Goal: Information Seeking & Learning: Learn about a topic

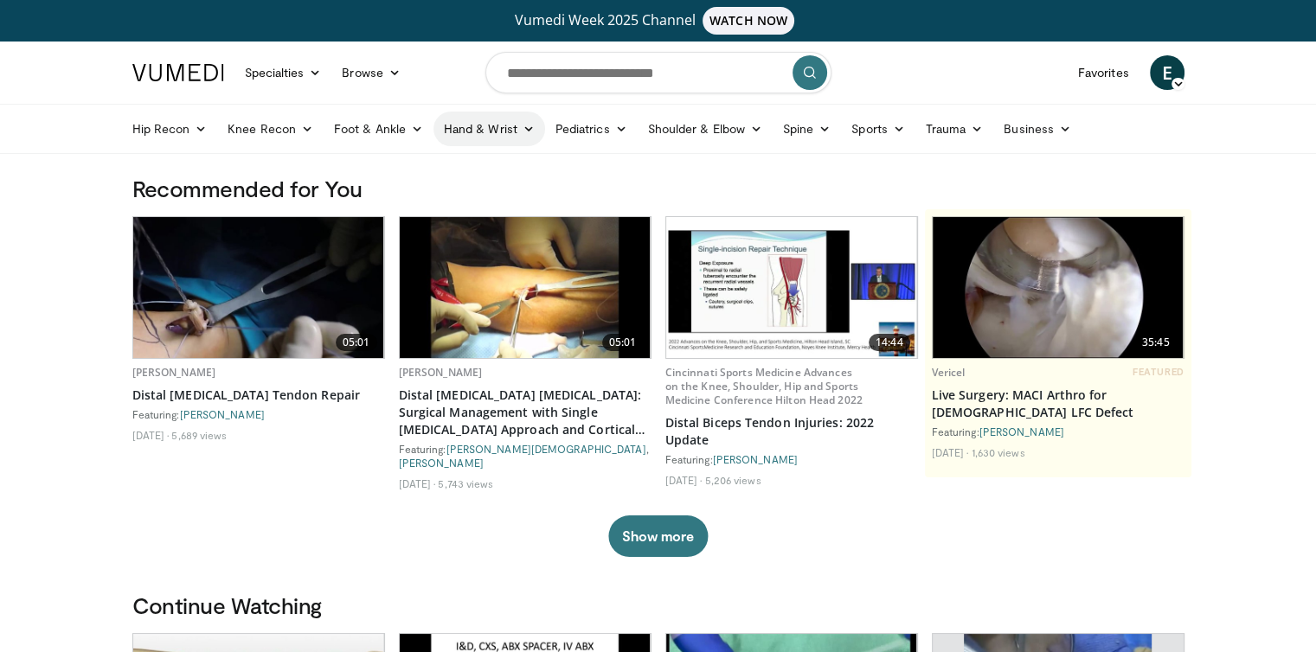
click at [496, 122] on link "Hand & Wrist" at bounding box center [489, 129] width 112 height 35
click at [467, 198] on link "Wrist" at bounding box center [537, 197] width 206 height 28
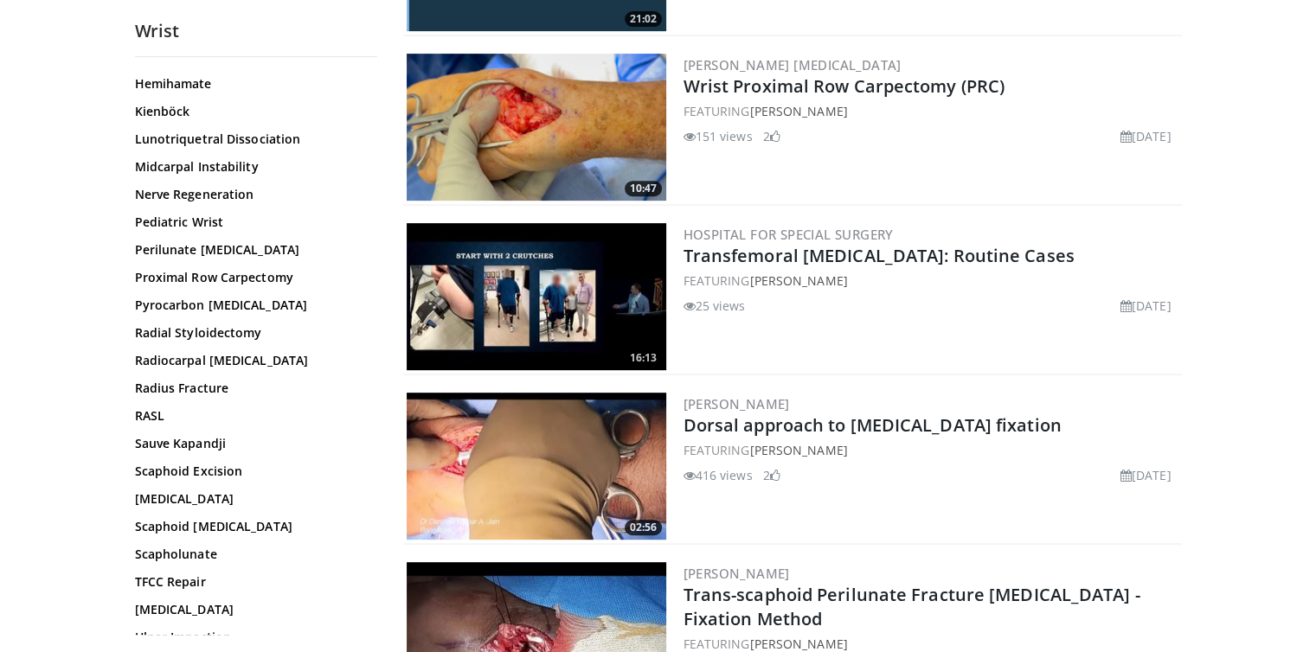
scroll to position [121, 0]
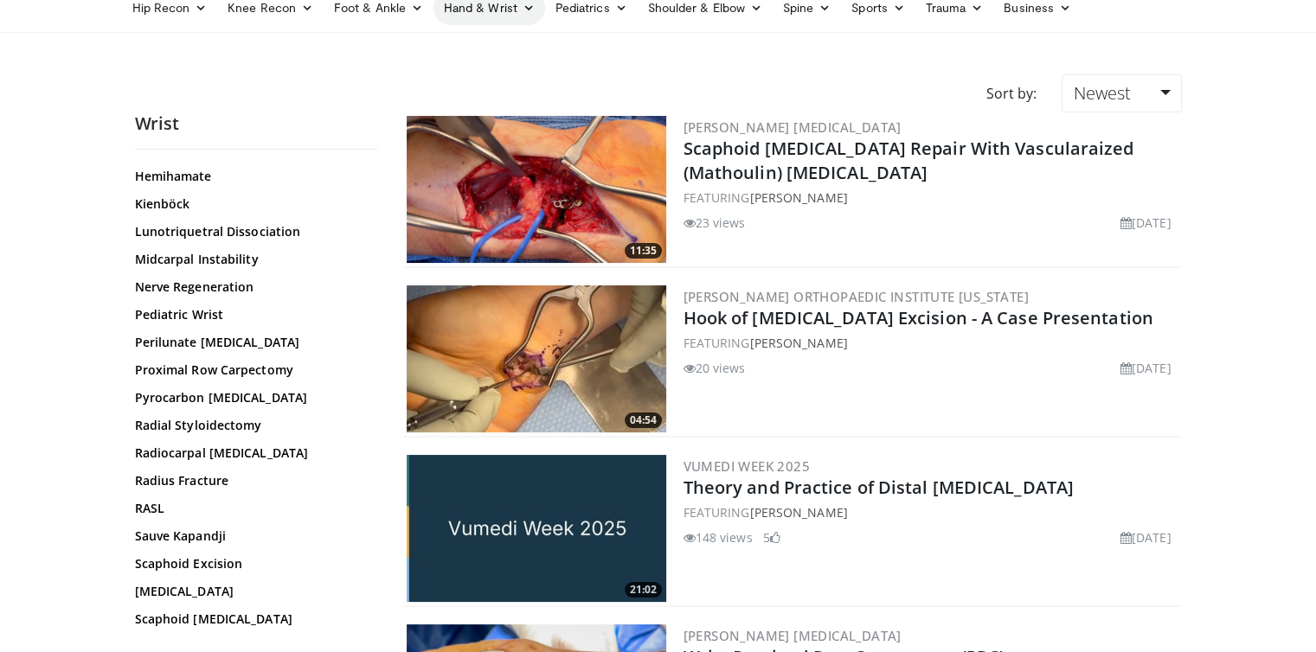
click at [484, 15] on link "Hand & Wrist" at bounding box center [489, 7] width 112 height 35
click at [459, 48] on link "Hand" at bounding box center [537, 49] width 206 height 28
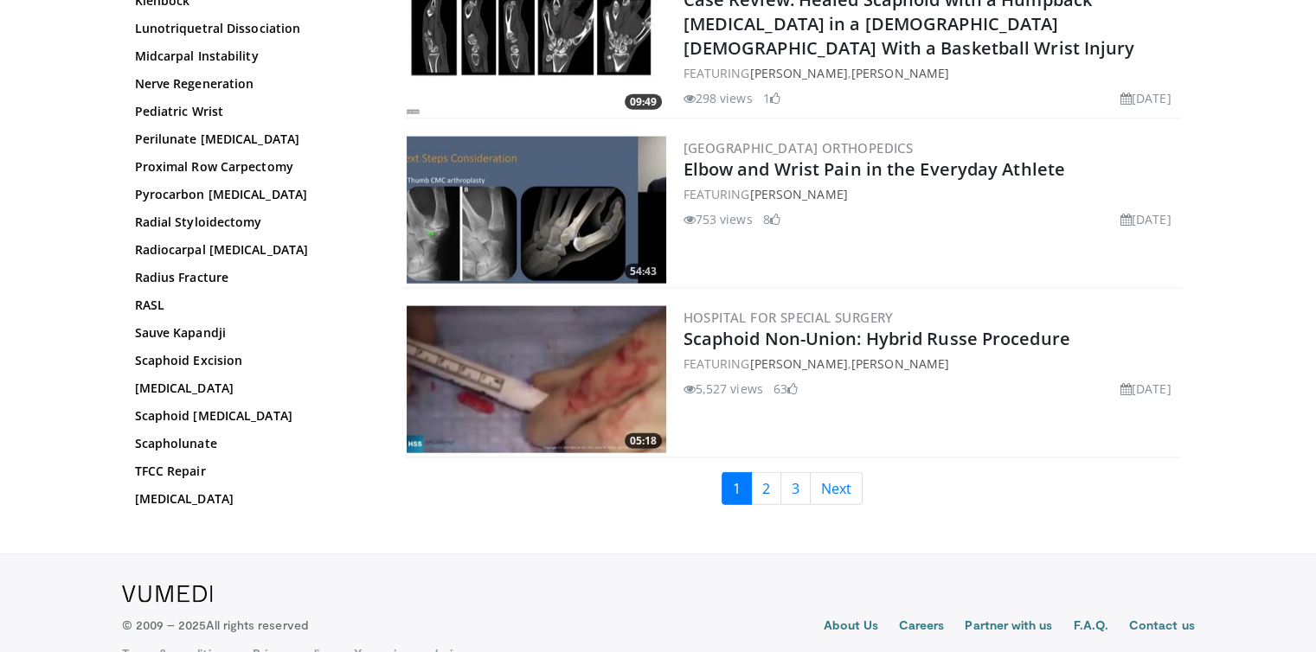
scroll to position [4033, 0]
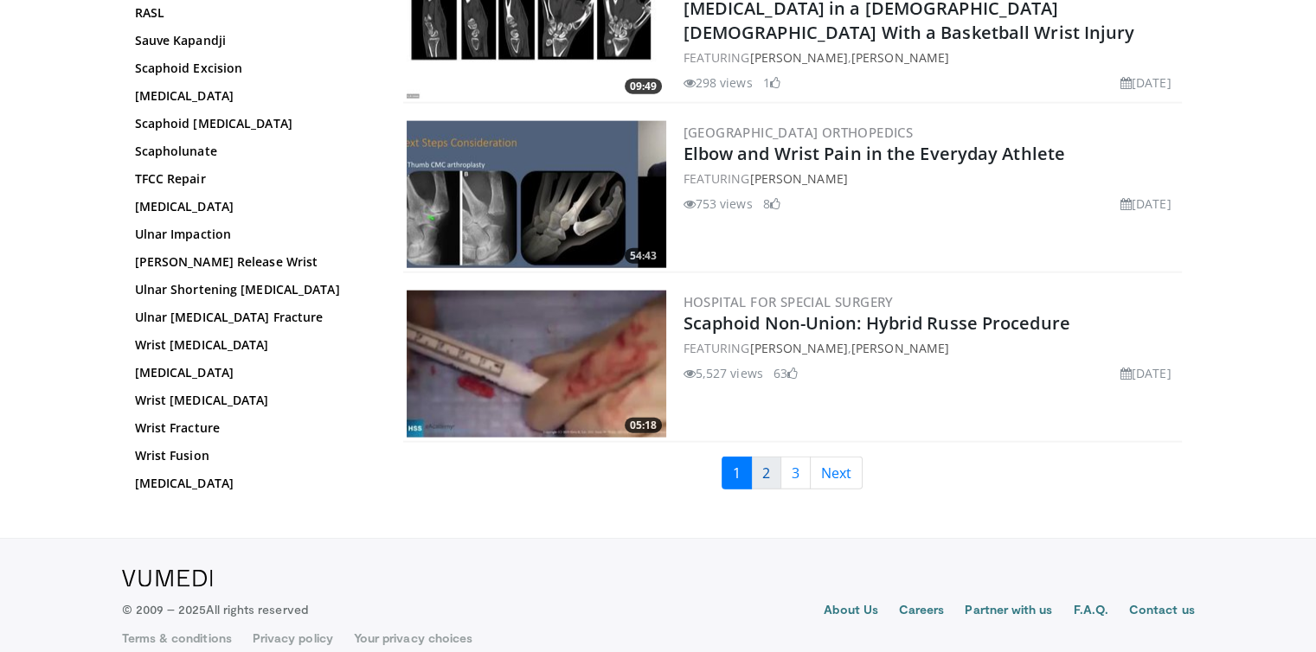
click at [765, 465] on link "2" at bounding box center [766, 473] width 30 height 33
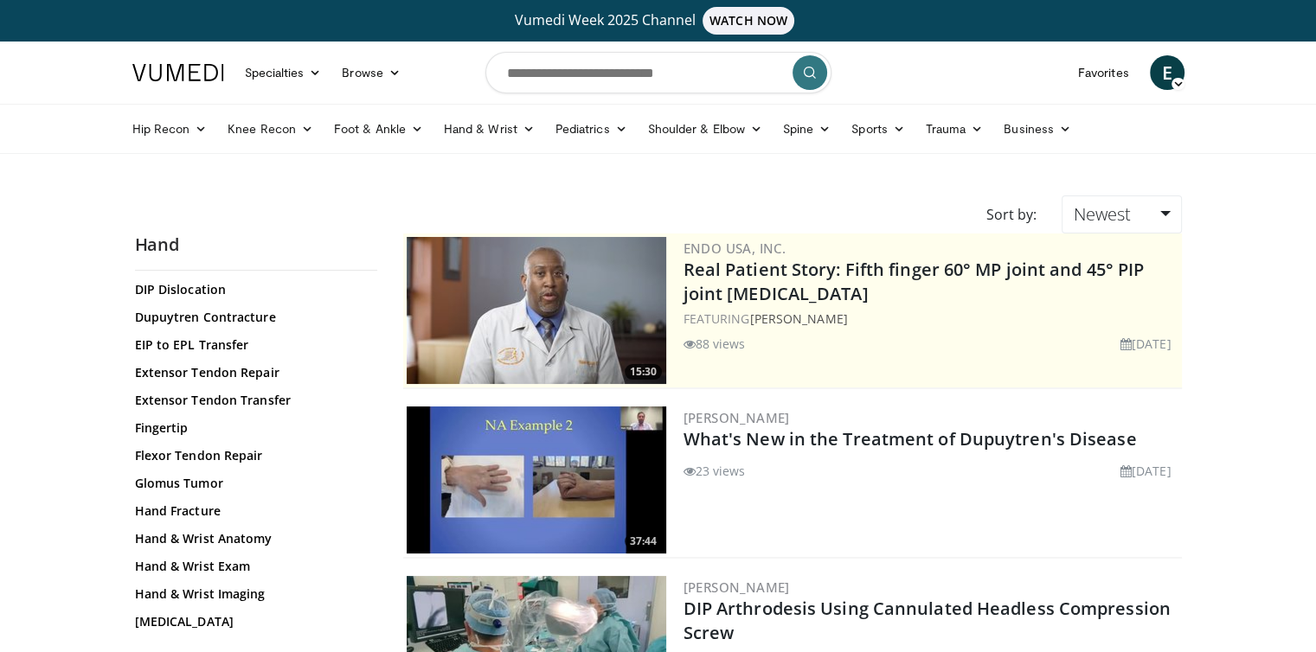
scroll to position [274, 0]
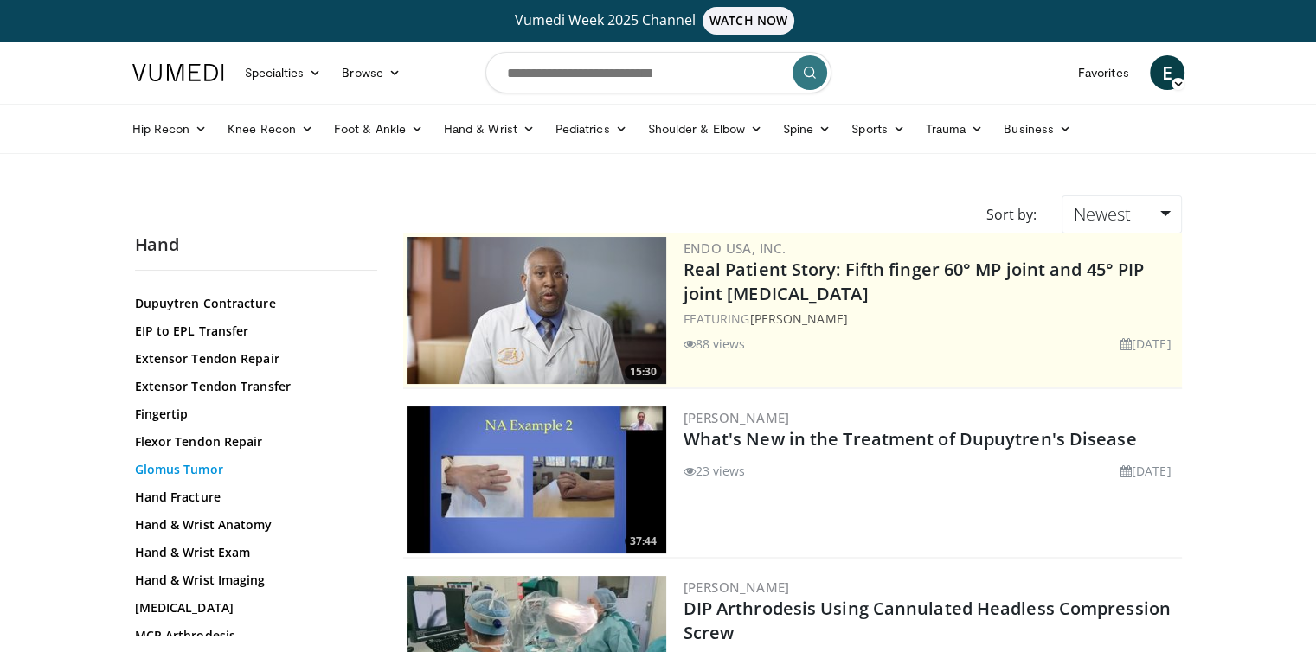
click at [193, 471] on link "Glomus Tumor" at bounding box center [252, 469] width 234 height 17
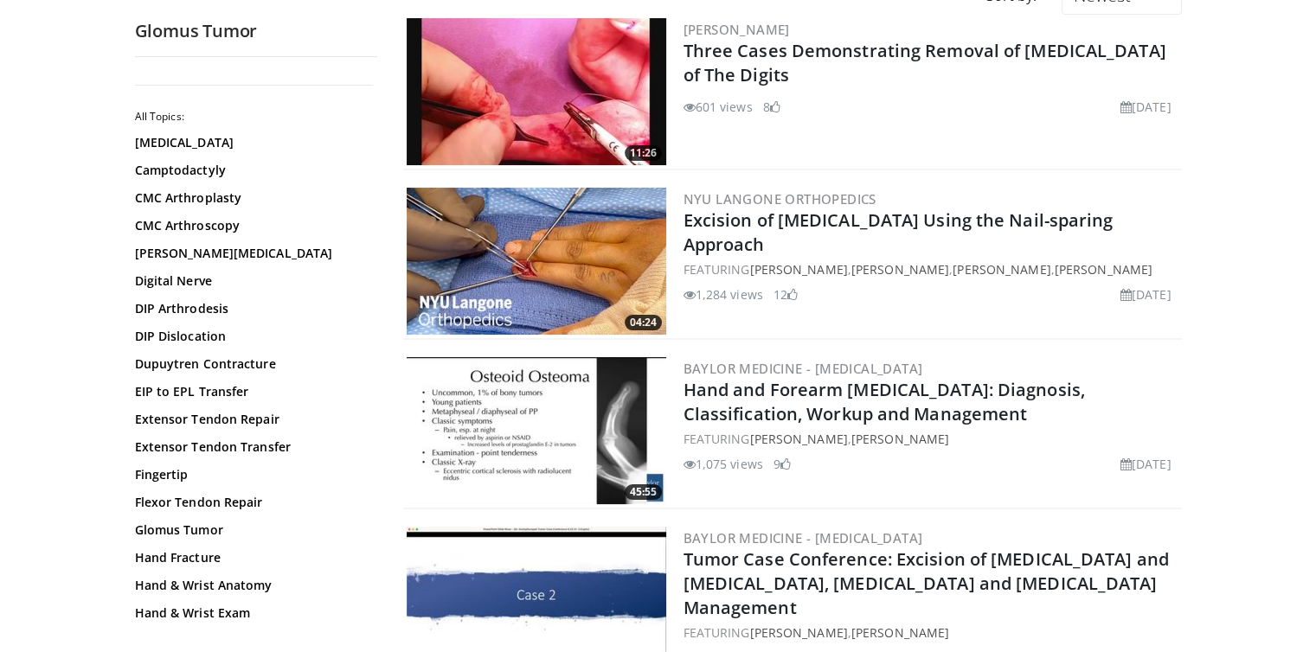
scroll to position [211, 0]
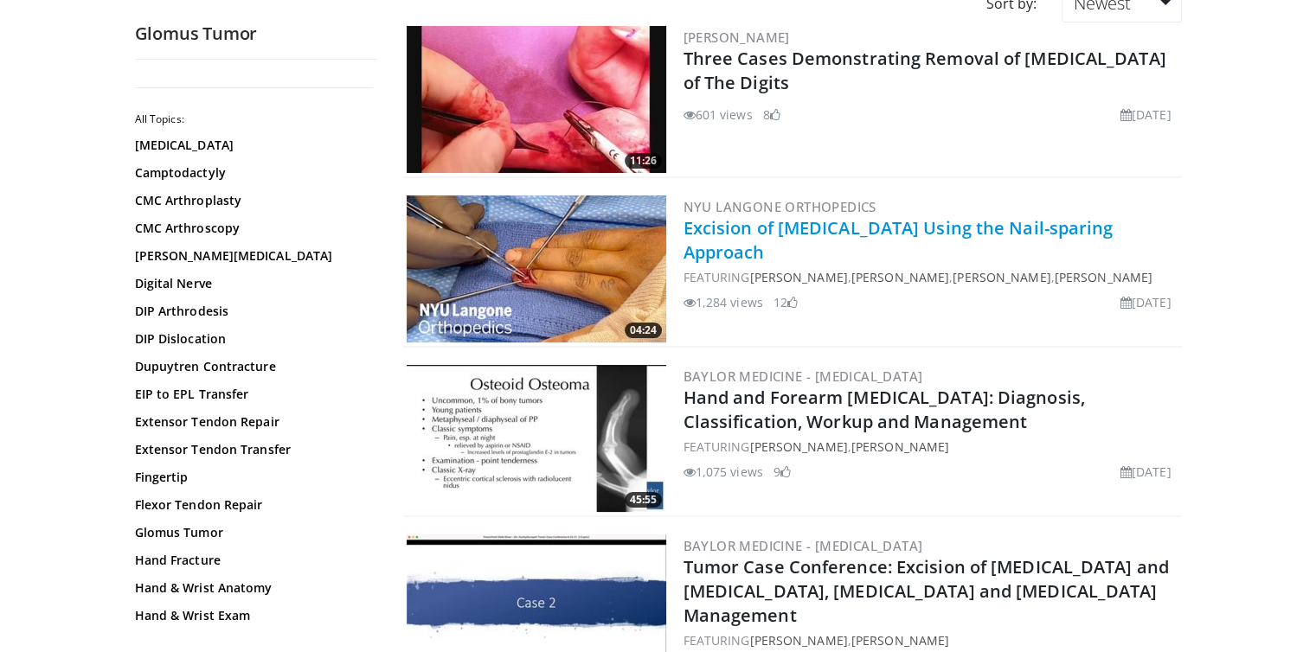
click at [812, 225] on link "Excision of Glomus Tumor Using the Nail-sparing Approach" at bounding box center [898, 240] width 430 height 48
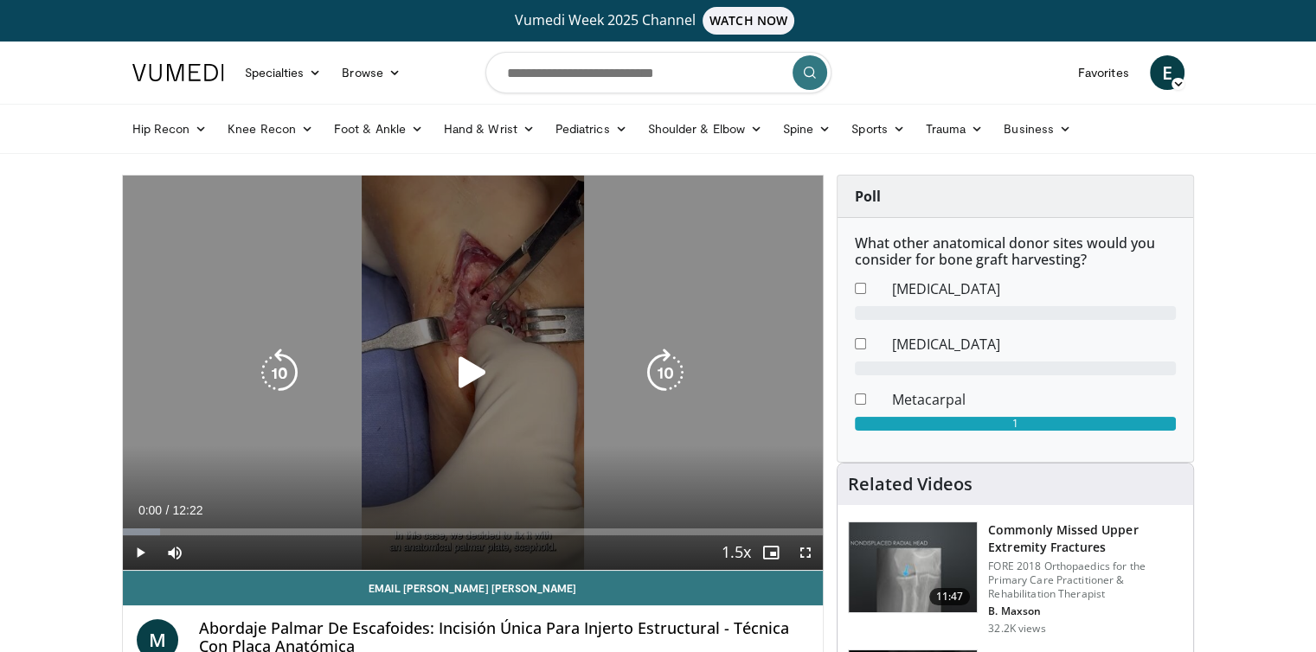
click at [471, 364] on icon "Video Player" at bounding box center [472, 373] width 48 height 48
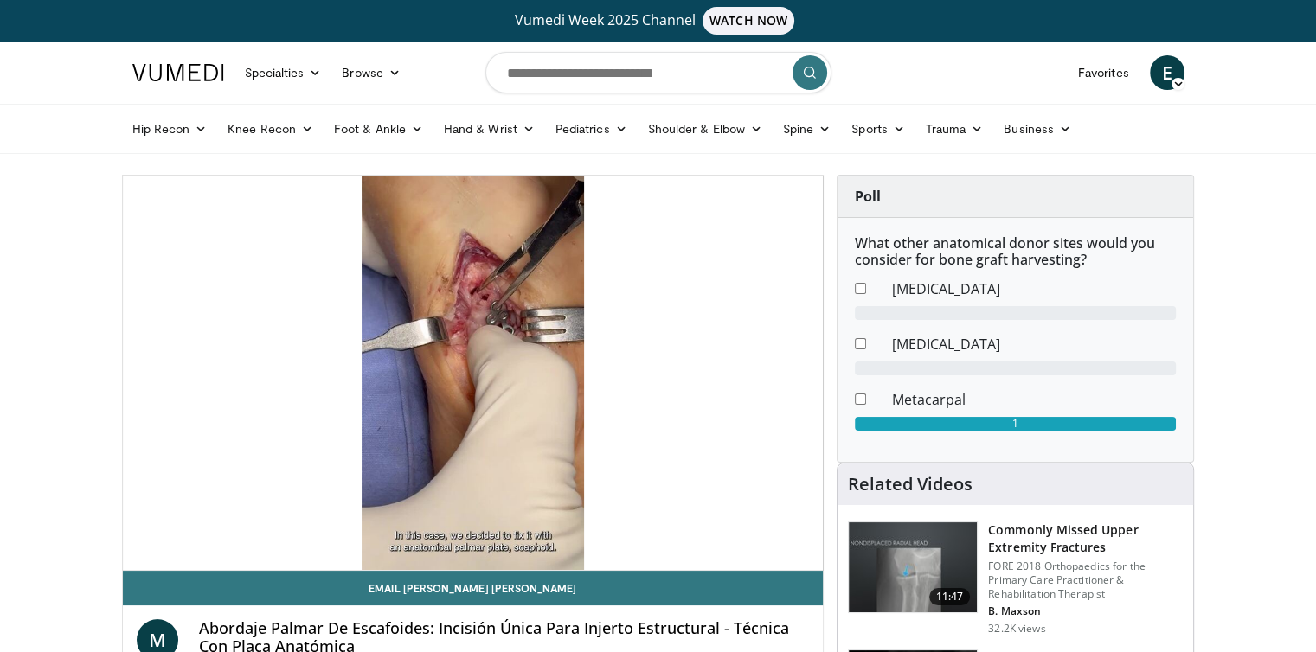
click at [830, 328] on div "Poll What other anatomical donor sites would you consider for bone graft harves…" at bounding box center [1015, 319] width 383 height 288
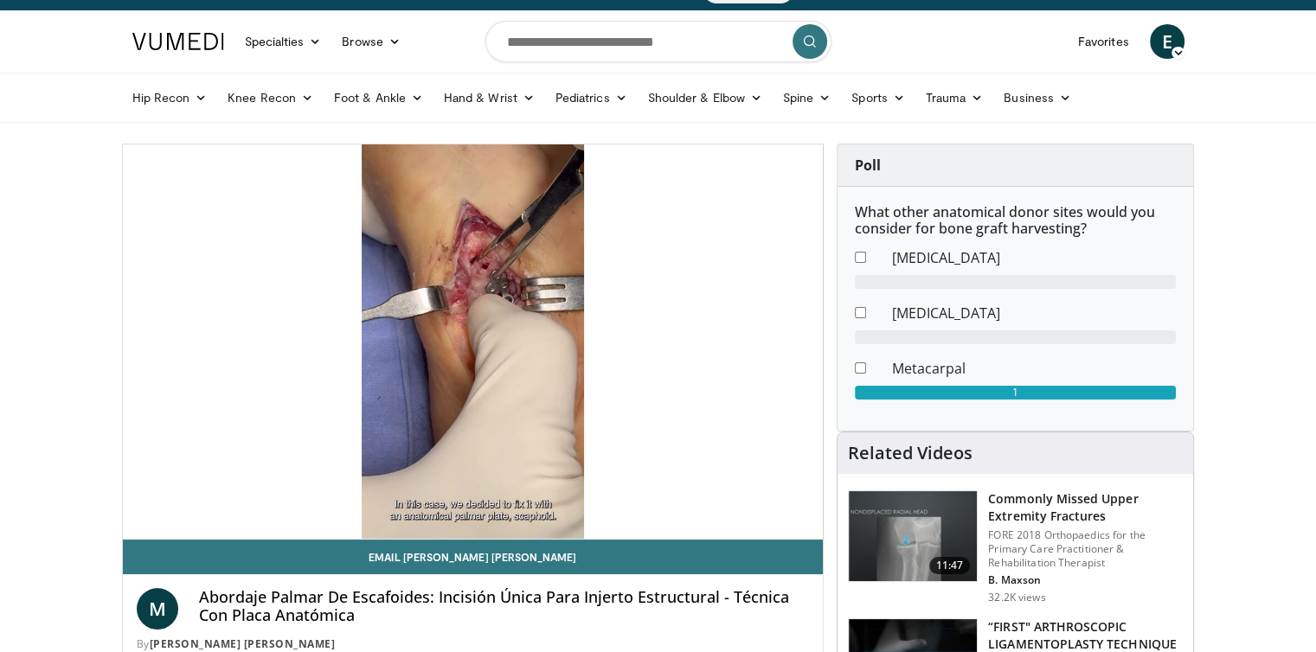
scroll to position [35, 0]
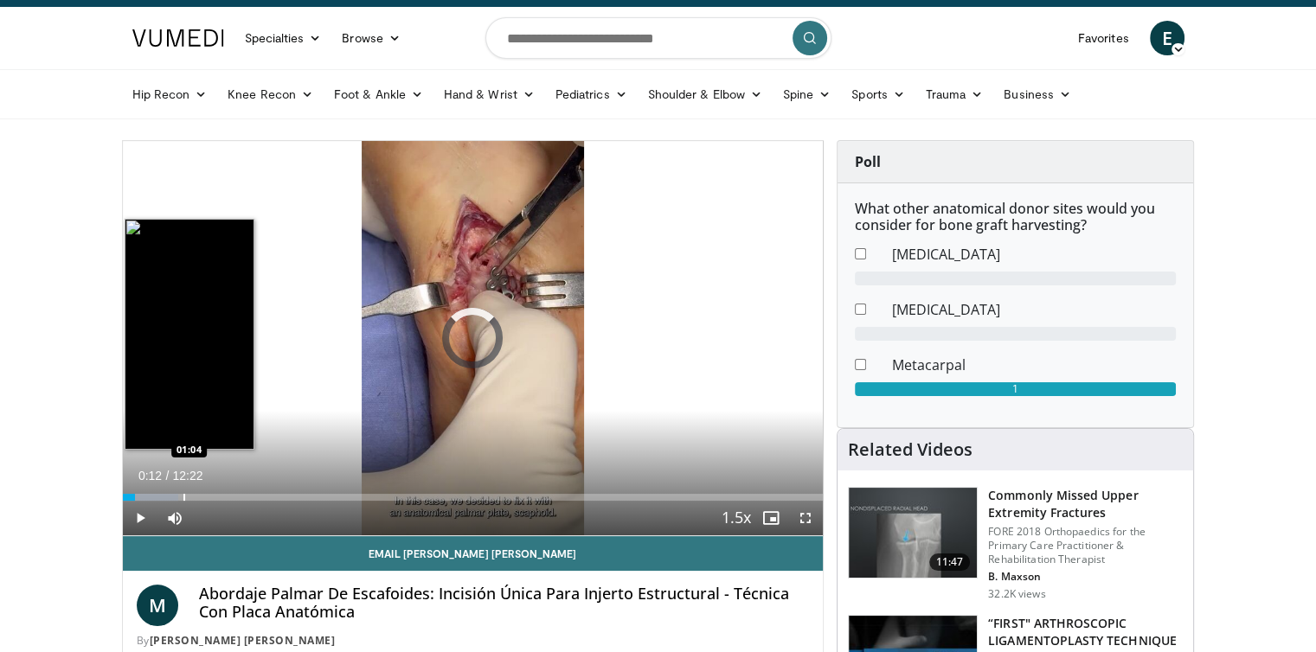
click at [183, 497] on div "Progress Bar" at bounding box center [184, 497] width 2 height 7
click at [173, 497] on div "Progress Bar" at bounding box center [174, 497] width 2 height 7
click at [166, 498] on video-js "**********" at bounding box center [473, 338] width 701 height 395
click at [159, 498] on div "00:39" at bounding box center [141, 497] width 37 height 7
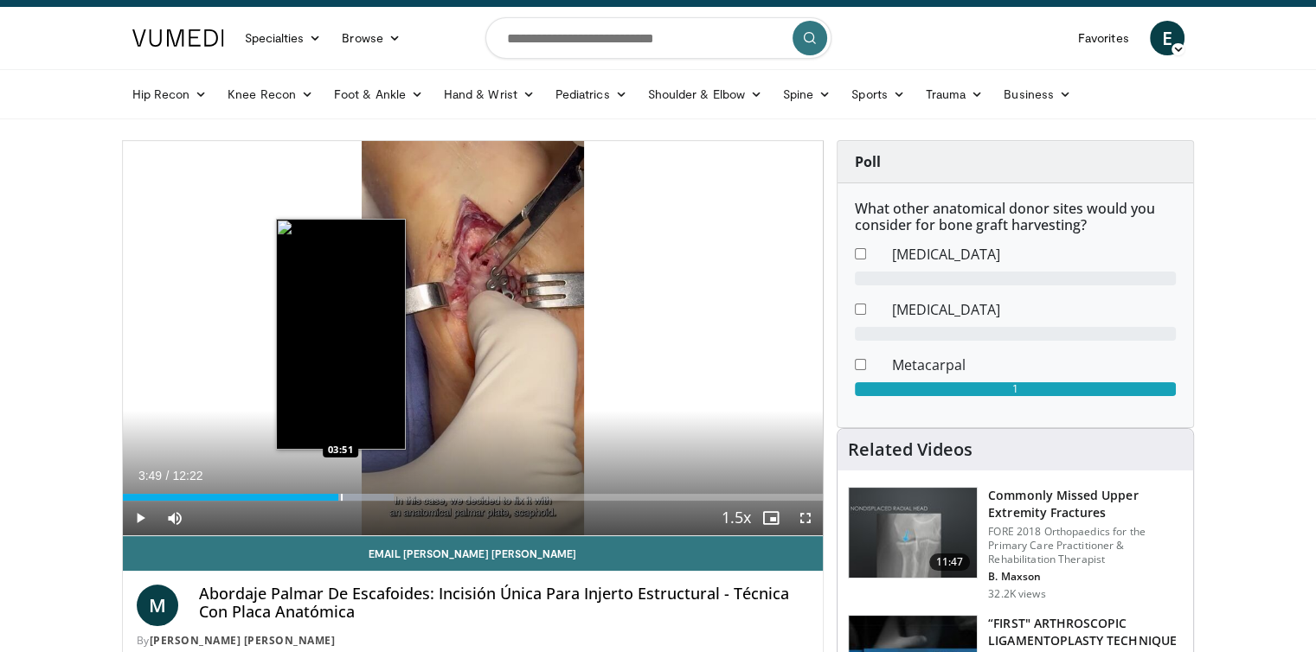
click at [339, 497] on div "Progress Bar" at bounding box center [349, 497] width 90 height 7
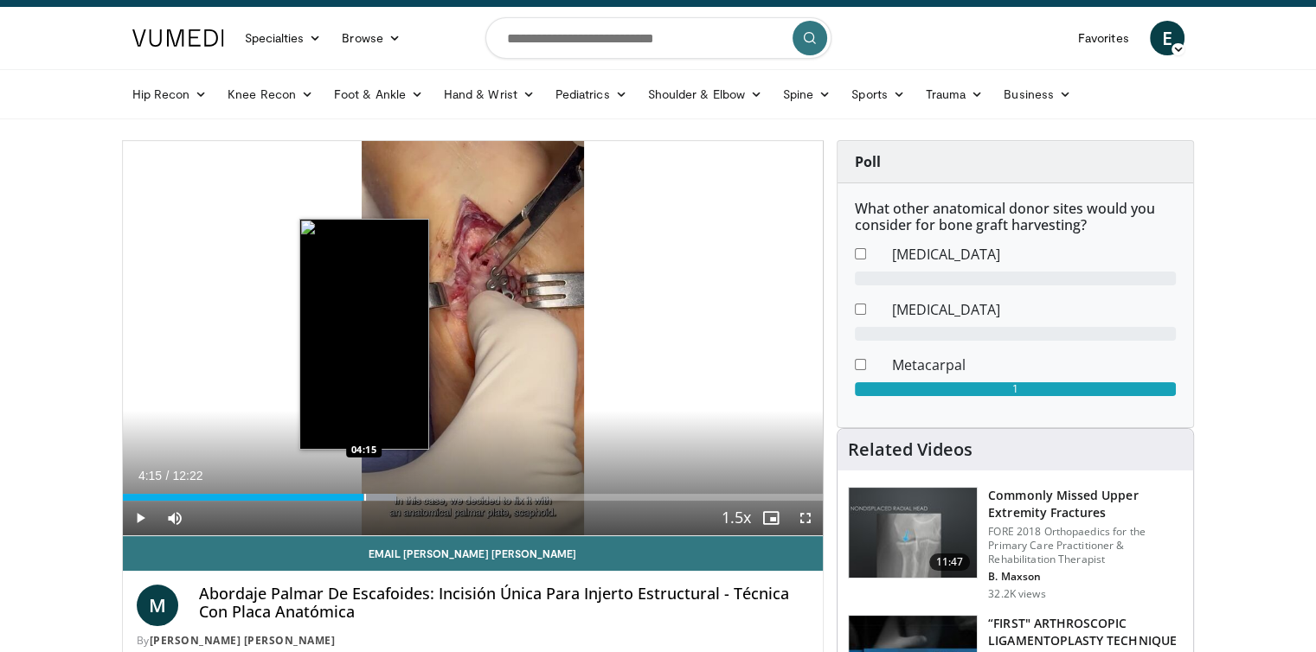
click at [364, 496] on div "Progress Bar" at bounding box center [365, 497] width 2 height 7
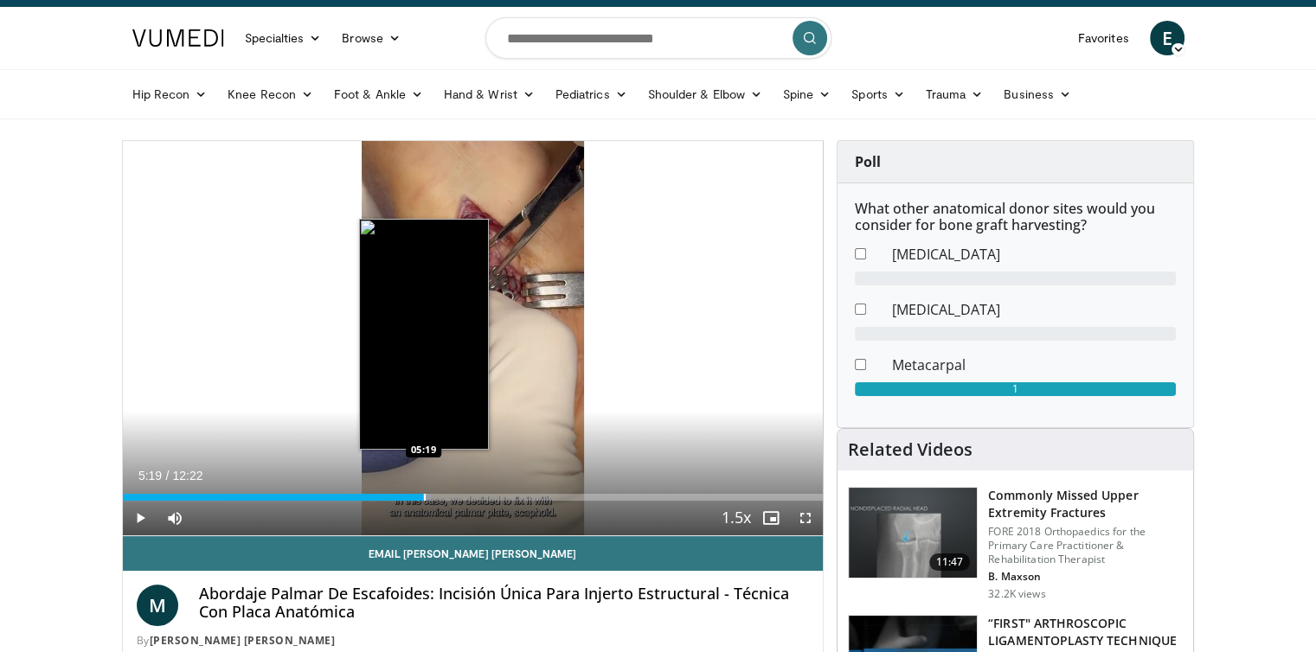
click at [424, 494] on div "Progress Bar" at bounding box center [425, 497] width 2 height 7
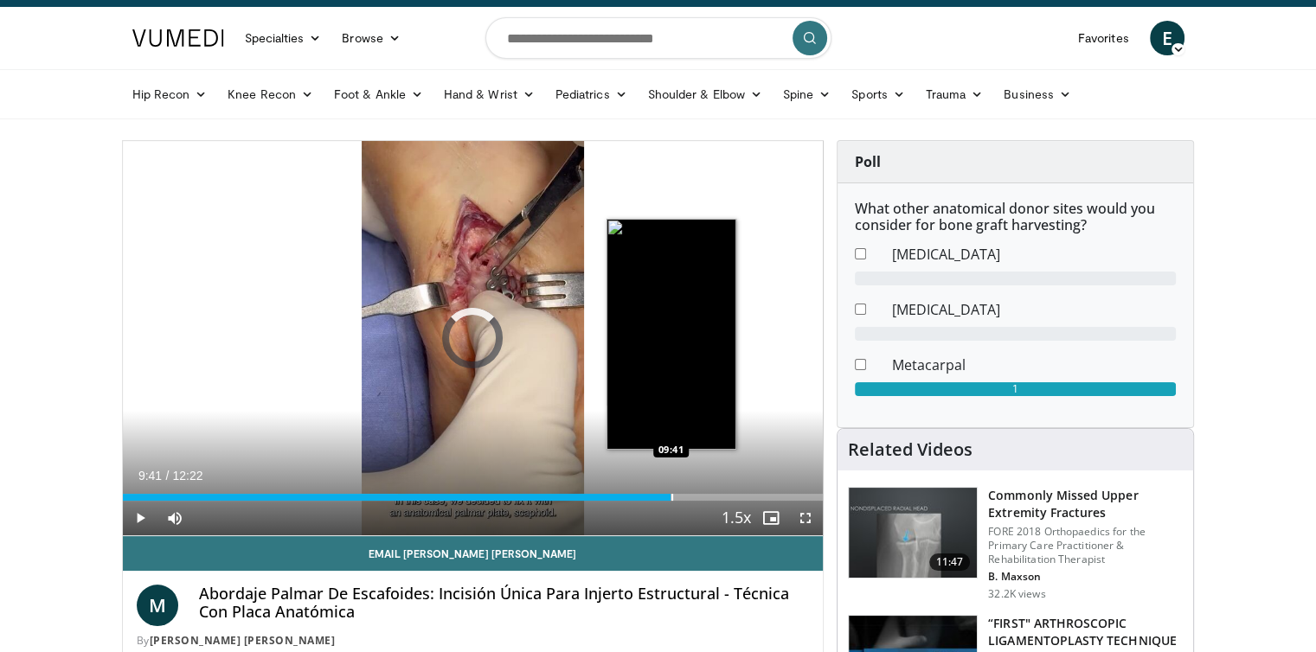
click at [671, 494] on div "Progress Bar" at bounding box center [672, 497] width 2 height 7
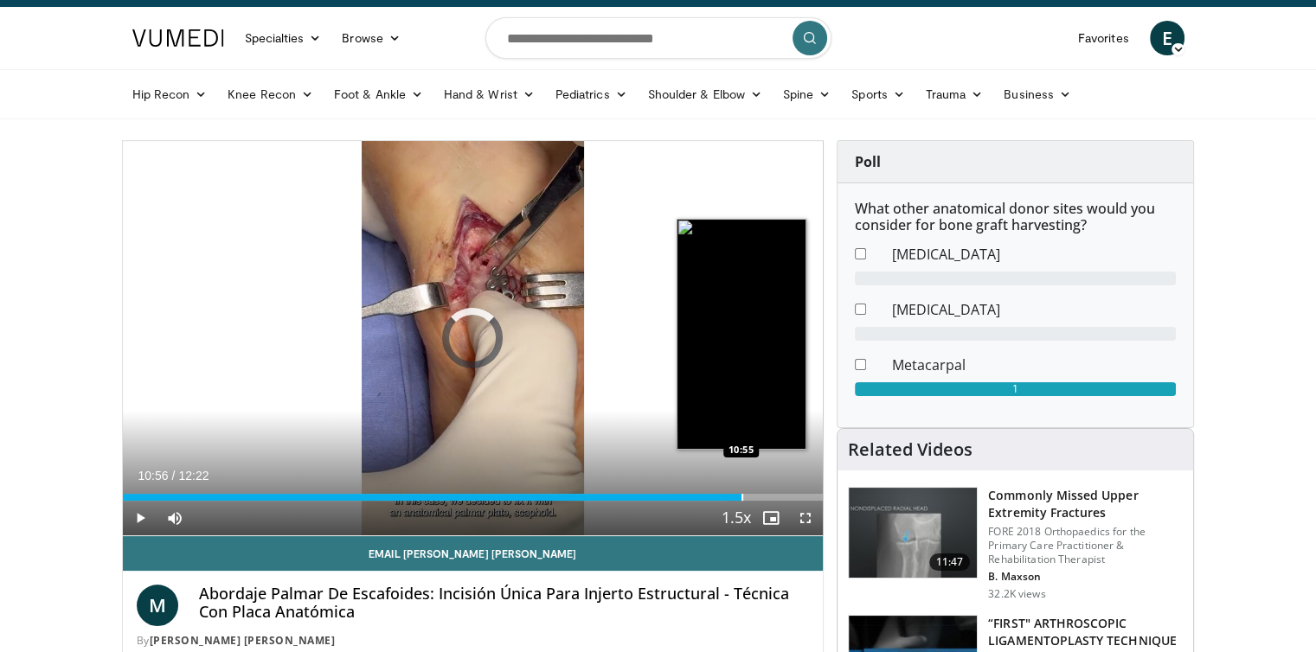
click at [741, 496] on div "Progress Bar" at bounding box center [742, 497] width 2 height 7
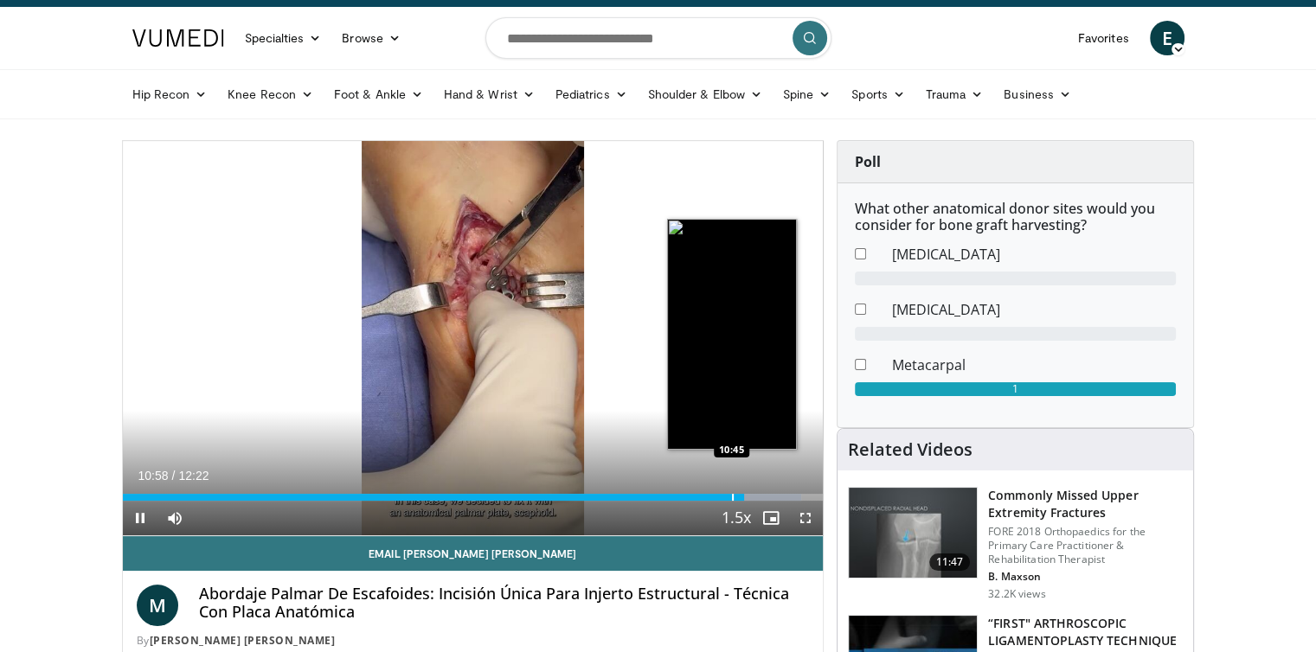
click at [730, 496] on div "10:58" at bounding box center [433, 497] width 621 height 7
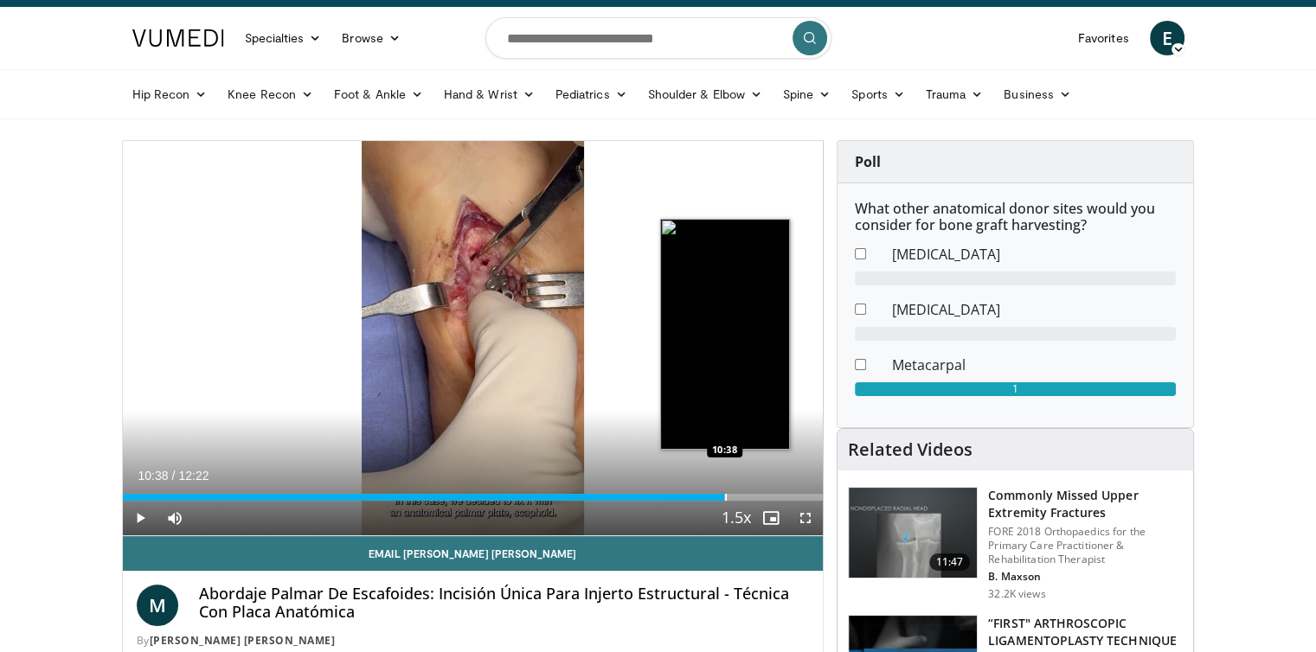
click at [725, 497] on div "Progress Bar" at bounding box center [726, 497] width 2 height 7
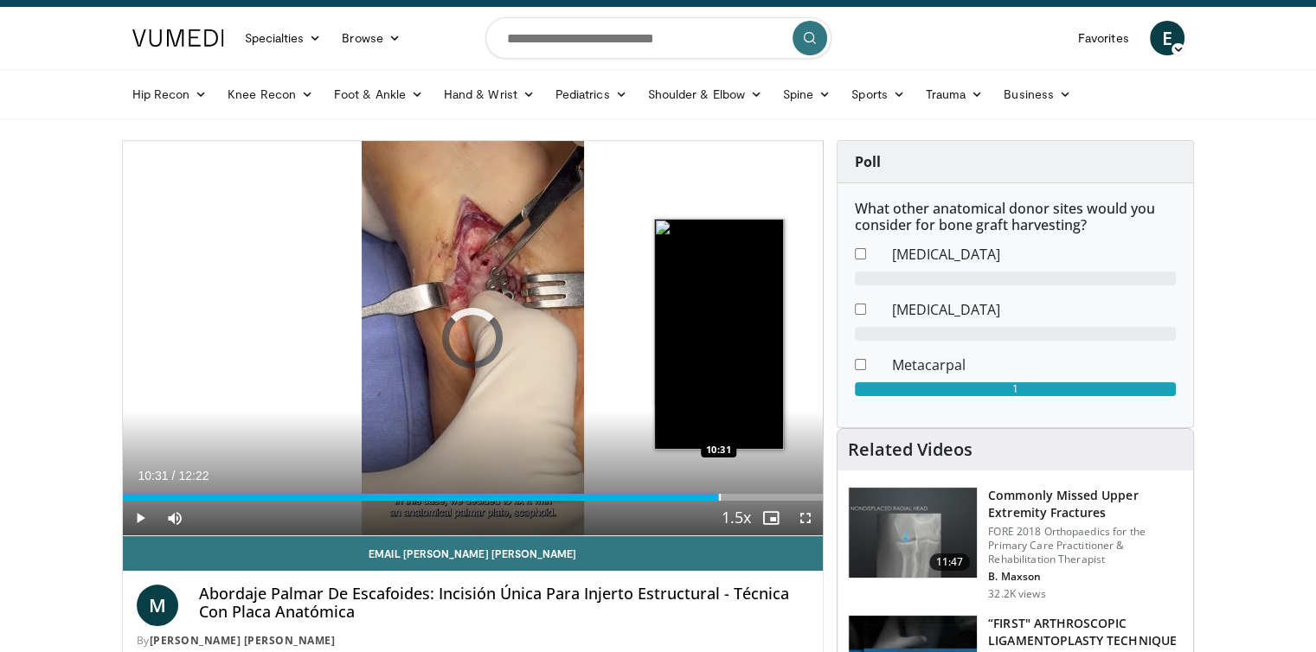
click at [719, 497] on div "Progress Bar" at bounding box center [720, 497] width 2 height 7
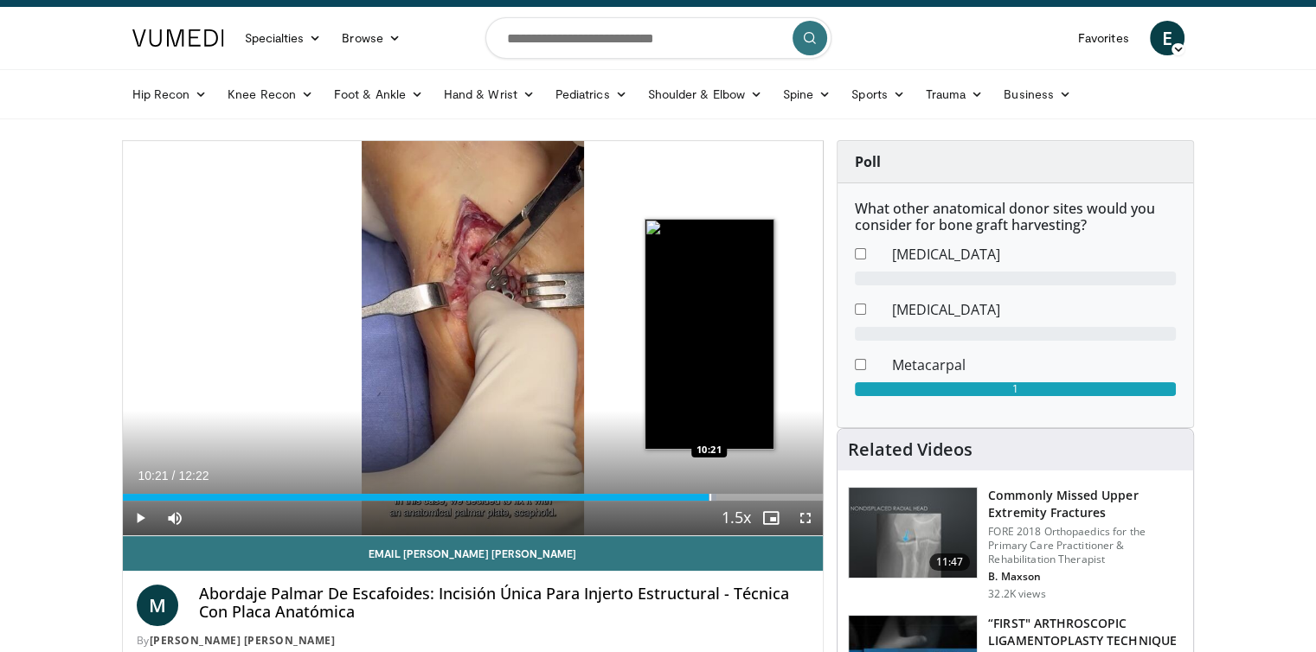
click at [709, 498] on div "Progress Bar" at bounding box center [710, 497] width 2 height 7
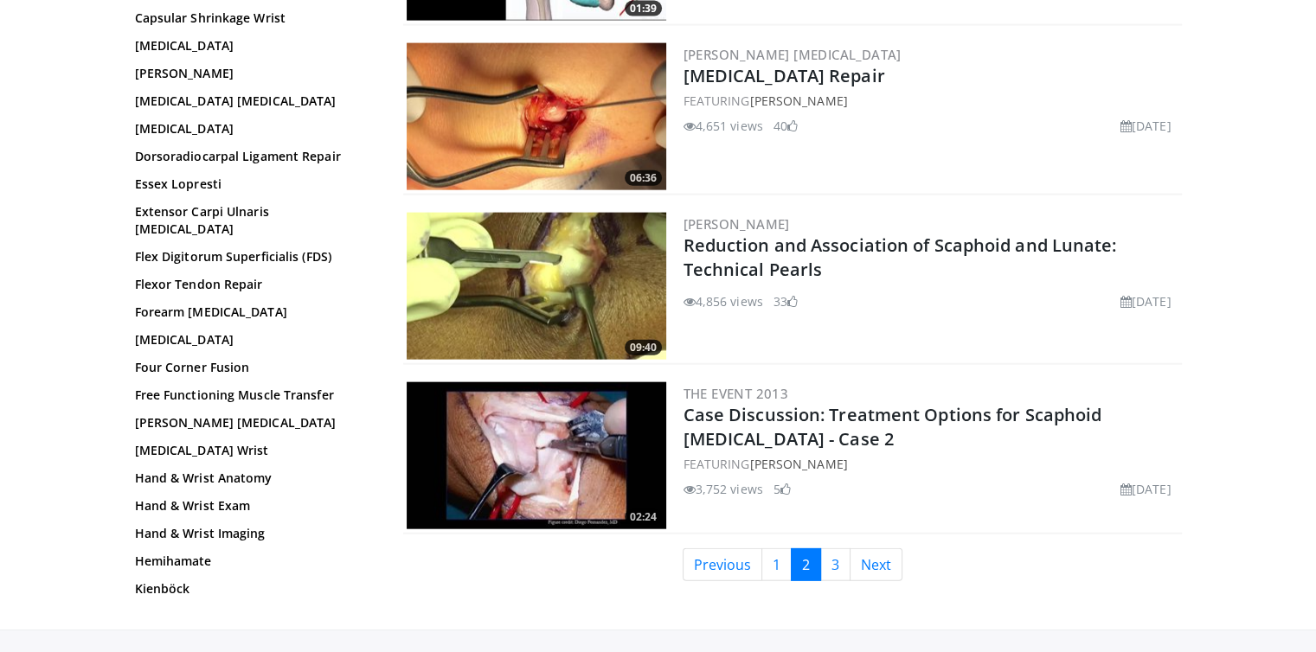
scroll to position [3964, 0]
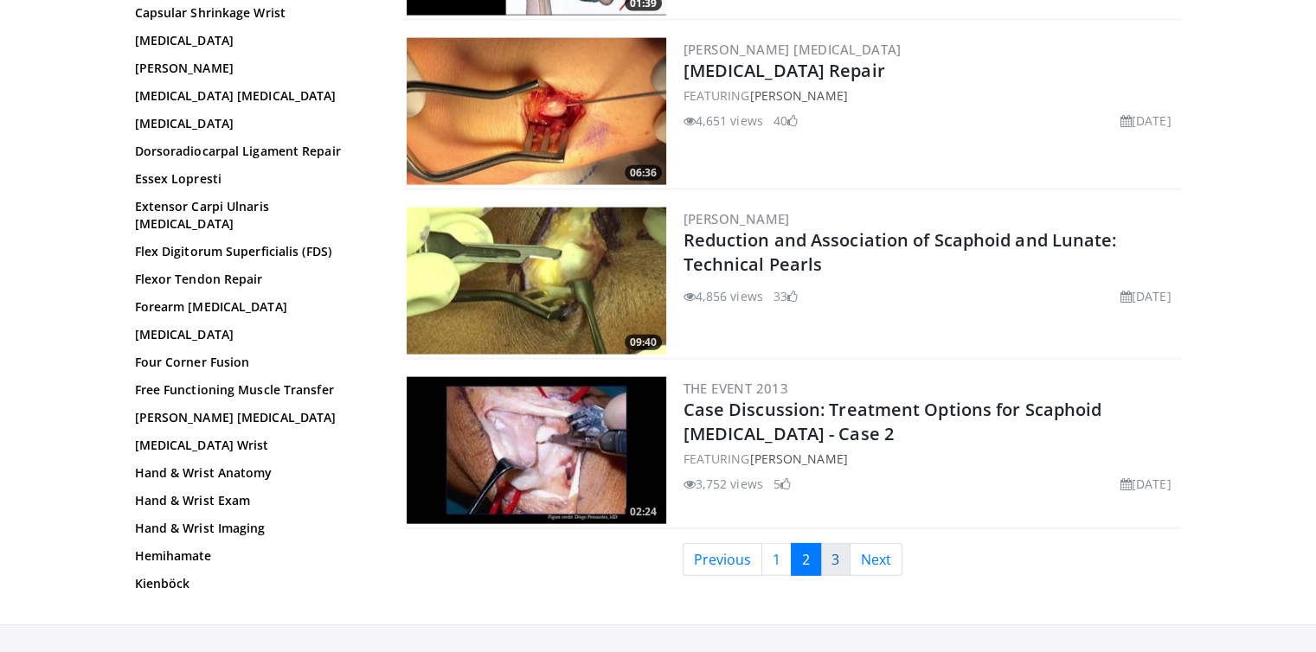
click at [837, 543] on link "3" at bounding box center [835, 559] width 30 height 33
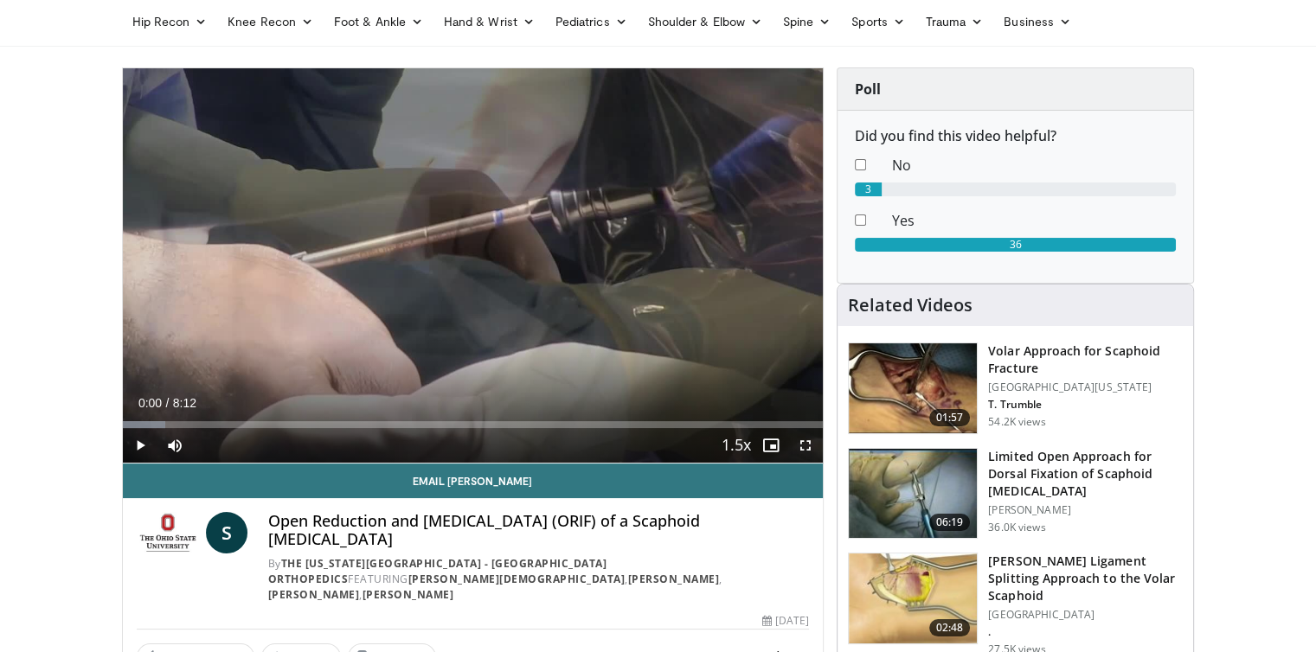
scroll to position [138, 0]
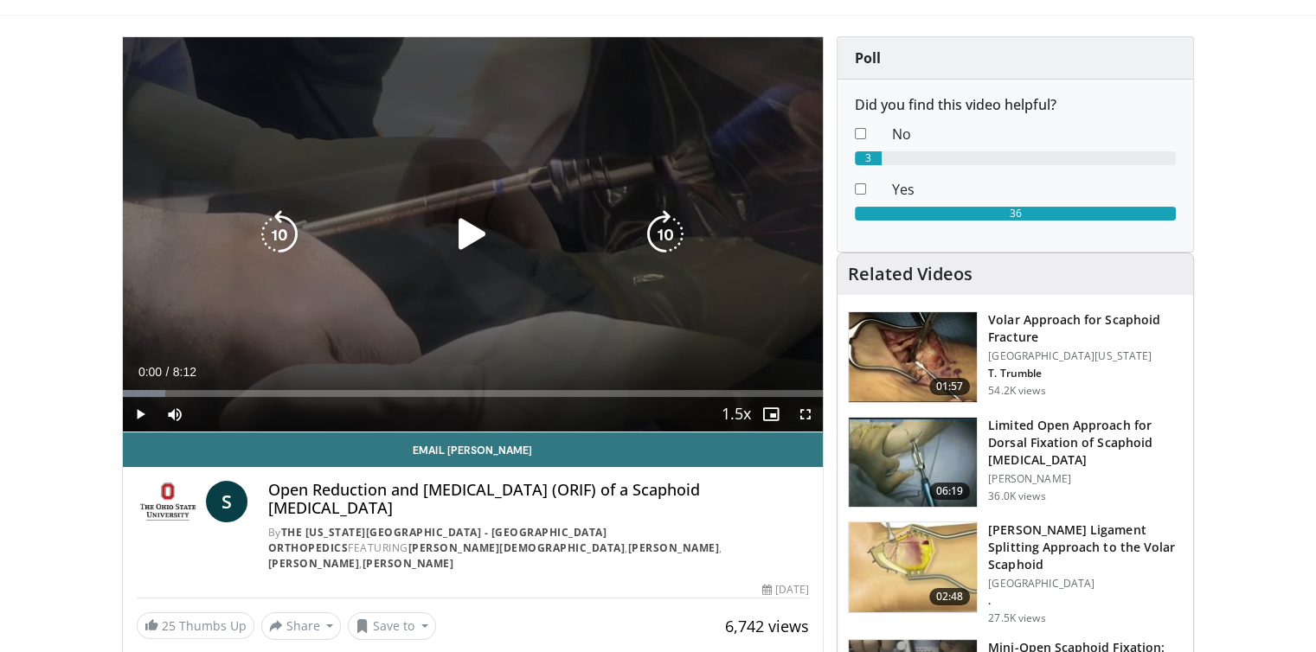
click at [464, 224] on icon "Video Player" at bounding box center [472, 234] width 48 height 48
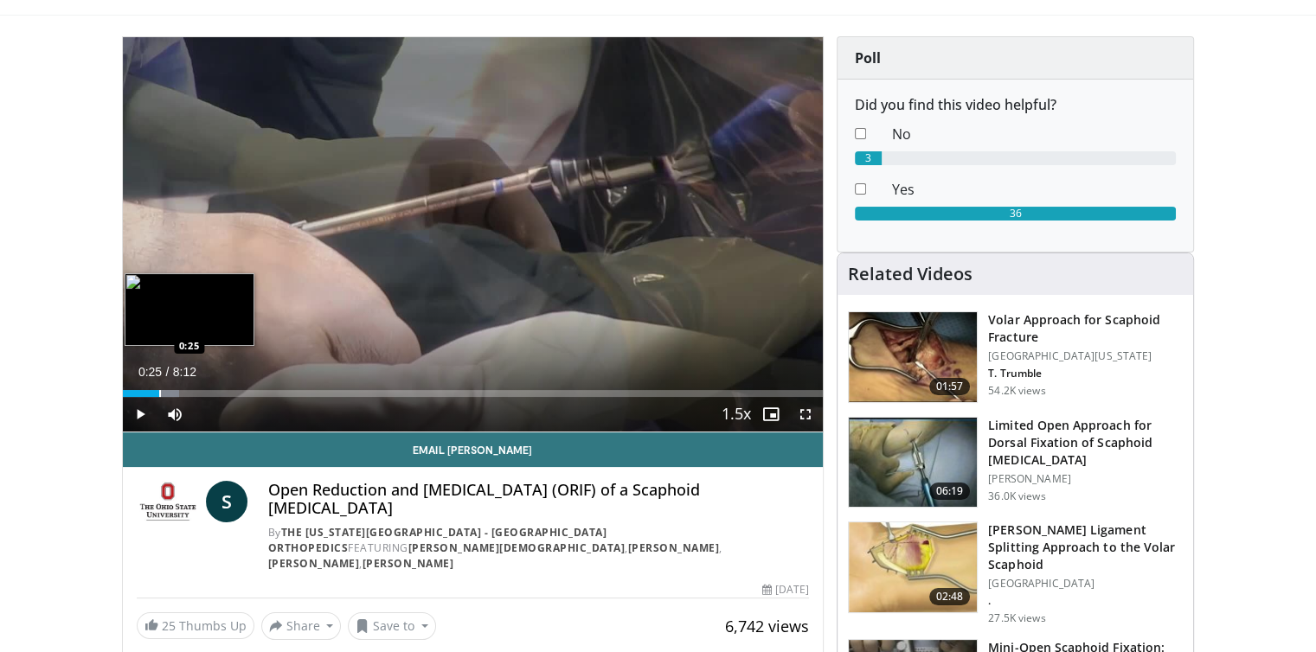
click at [158, 388] on div "Loaded : 8.05% 0:01 0:25" at bounding box center [473, 389] width 701 height 16
click at [194, 392] on div "Progress Bar" at bounding box center [195, 393] width 2 height 7
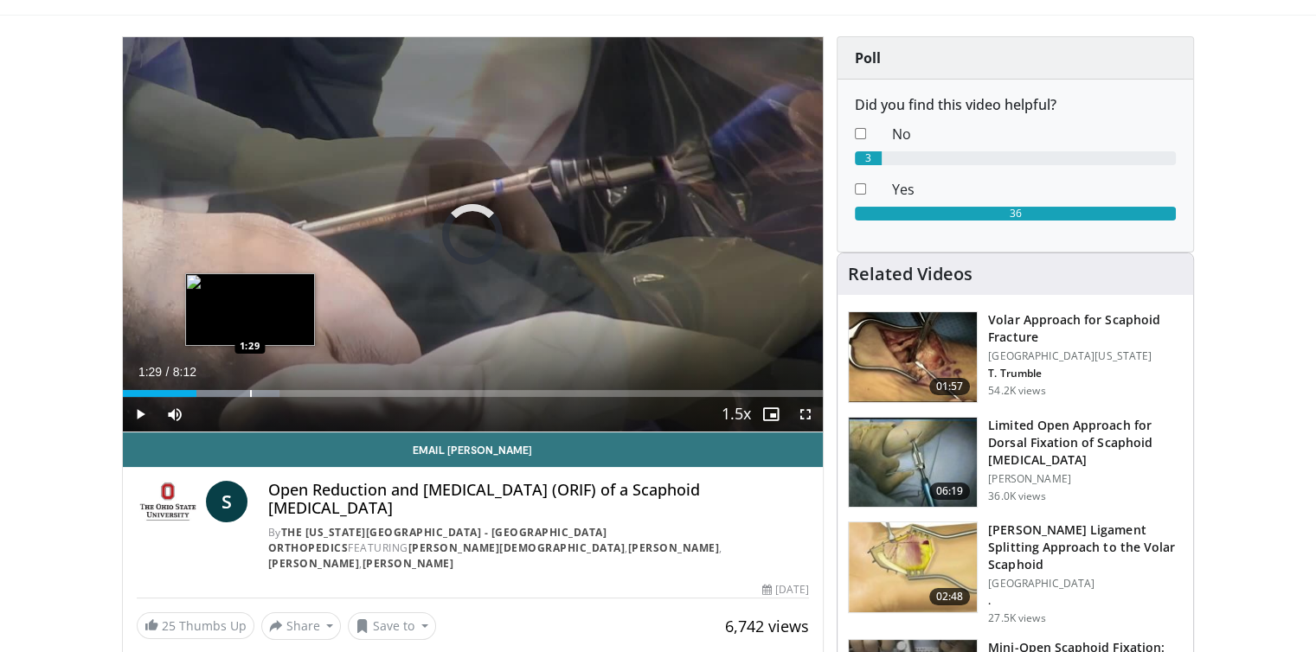
click at [250, 392] on div "Progress Bar" at bounding box center [251, 393] width 2 height 7
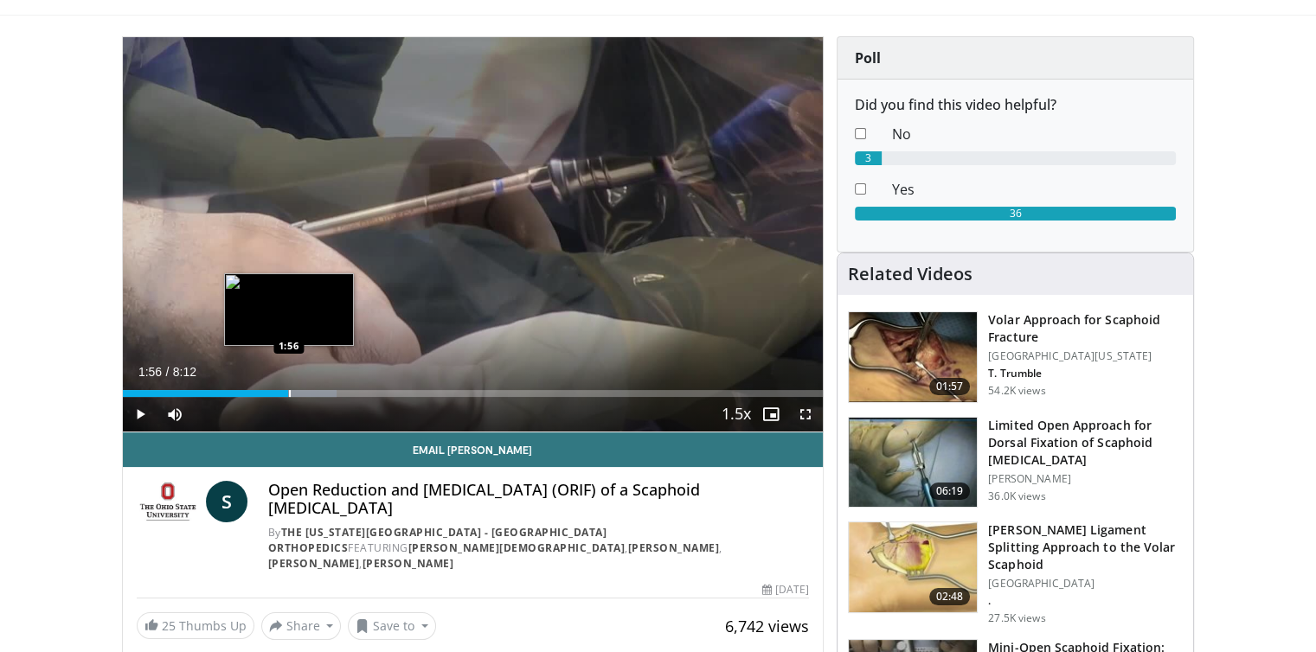
click at [289, 392] on div "Progress Bar" at bounding box center [290, 393] width 2 height 7
click at [266, 392] on div "1:41" at bounding box center [195, 393] width 144 height 7
click at [254, 392] on div "Loaded : 36.26% 1:32 1:33" at bounding box center [473, 393] width 701 height 7
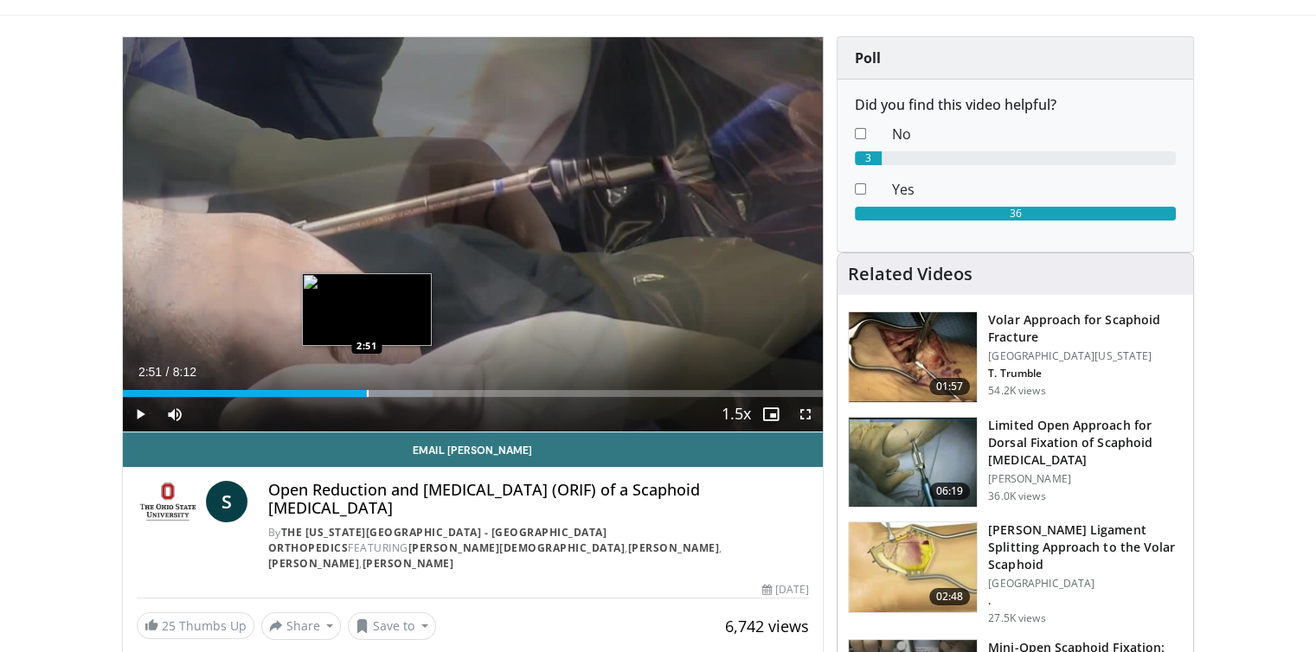
click at [367, 390] on div "Progress Bar" at bounding box center [368, 393] width 2 height 7
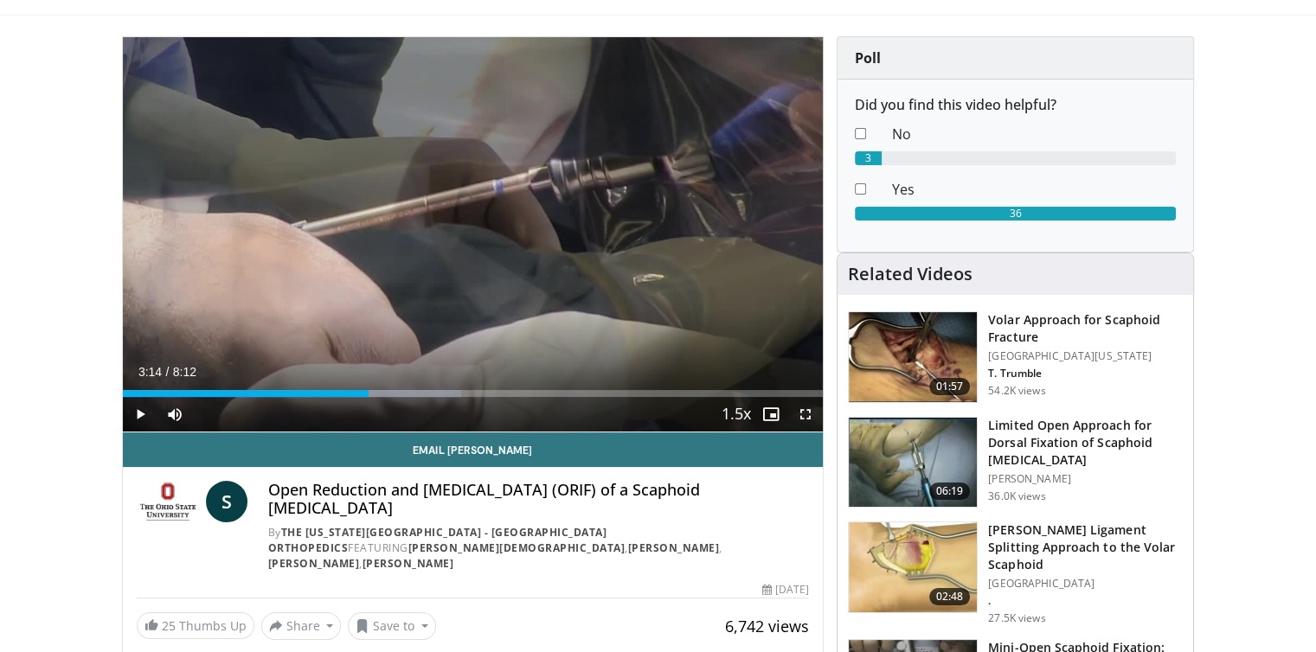
click at [399, 388] on div "Loaded : 48.36% 3:14 3:14" at bounding box center [473, 389] width 701 height 16
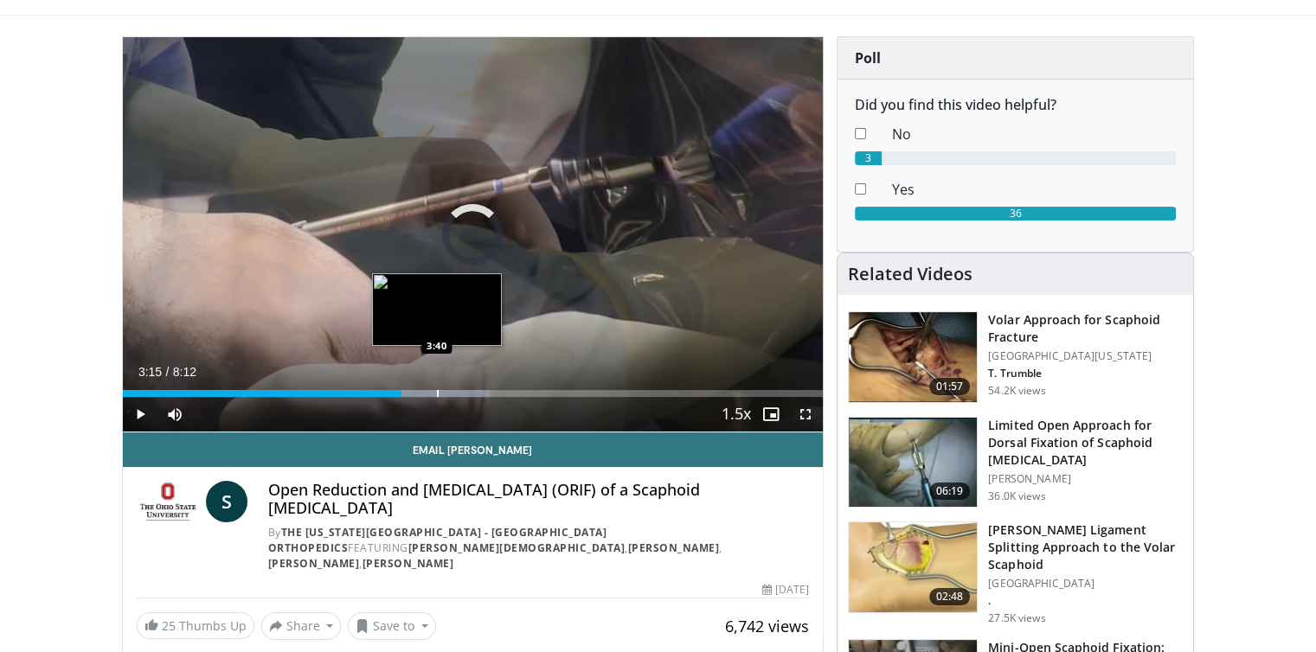
click at [437, 392] on div "Progress Bar" at bounding box center [438, 393] width 2 height 7
click at [465, 392] on div "Progress Bar" at bounding box center [466, 393] width 2 height 7
click at [471, 392] on div "Progress Bar" at bounding box center [472, 393] width 2 height 7
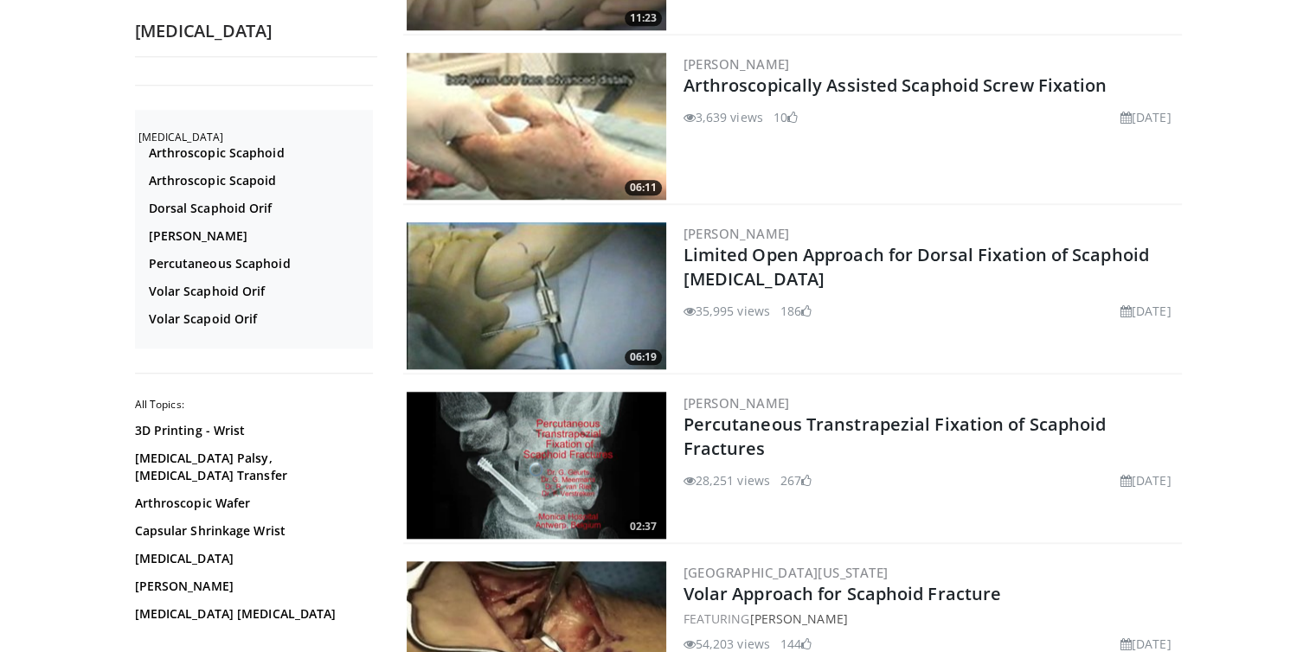
scroll to position [2167, 0]
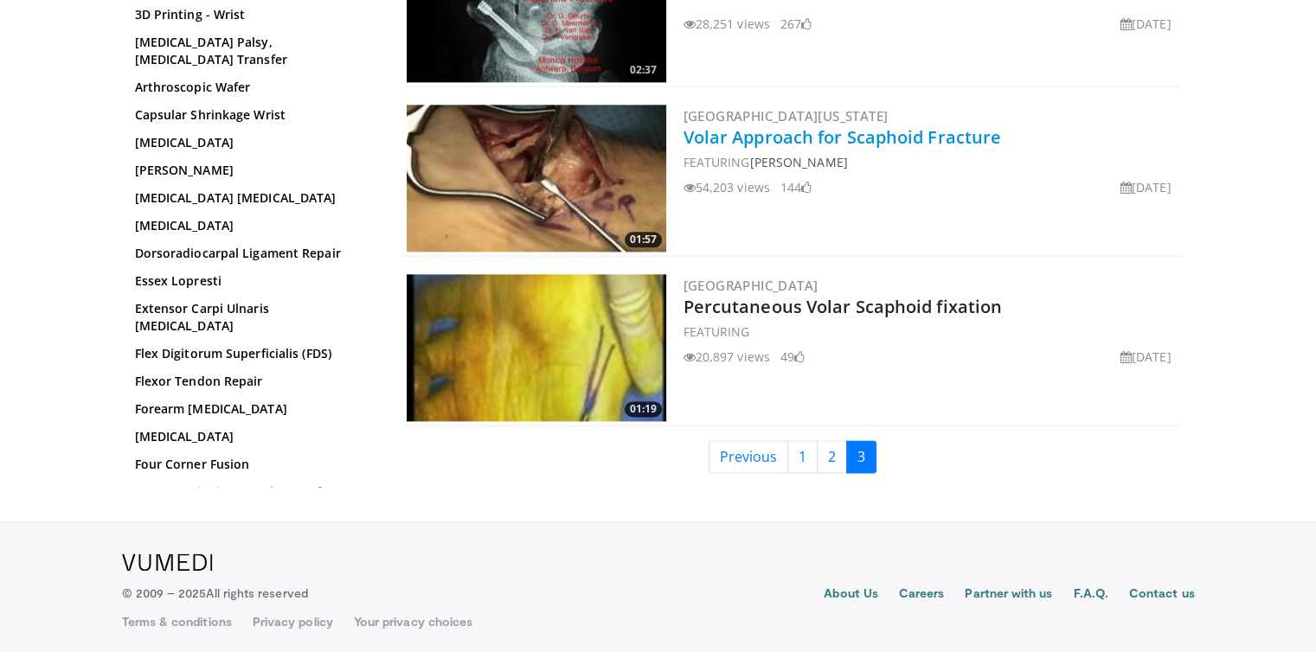
click at [931, 129] on link "Volar Approach for Scaphoid Fracture" at bounding box center [842, 136] width 318 height 23
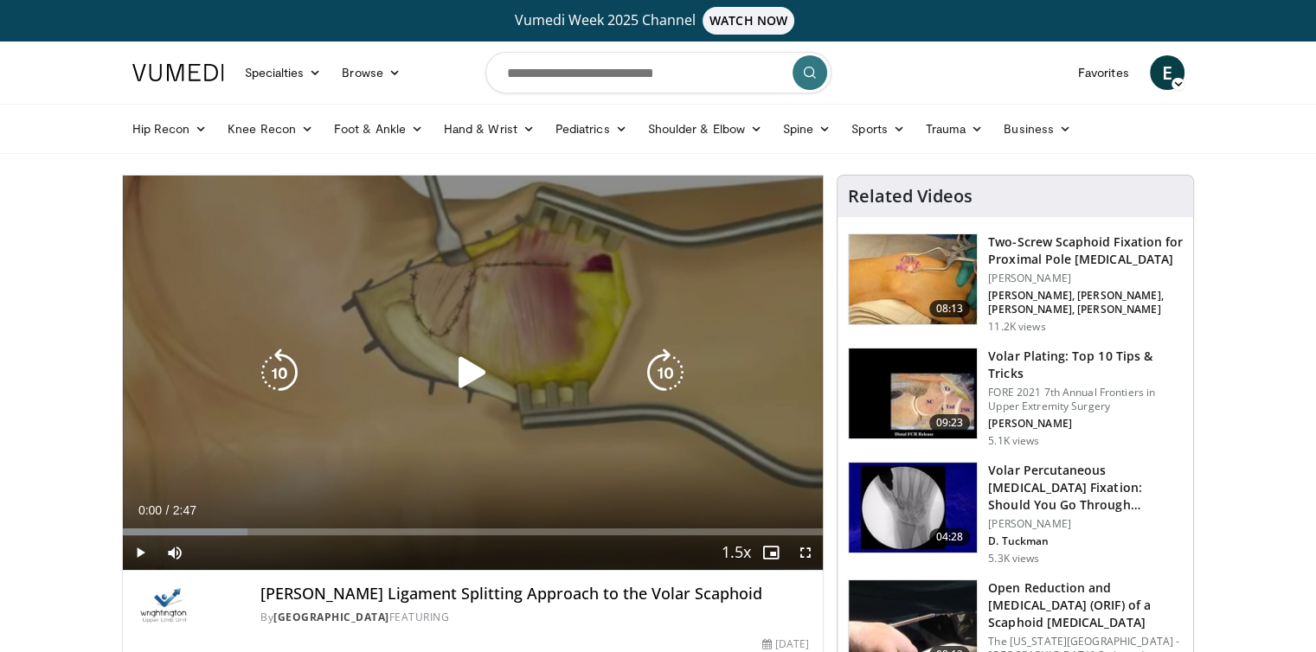
click at [454, 376] on icon "Video Player" at bounding box center [472, 373] width 48 height 48
click at [216, 374] on div "10 seconds Tap to unmute" at bounding box center [473, 373] width 701 height 394
click at [467, 370] on icon "Video Player" at bounding box center [472, 373] width 48 height 48
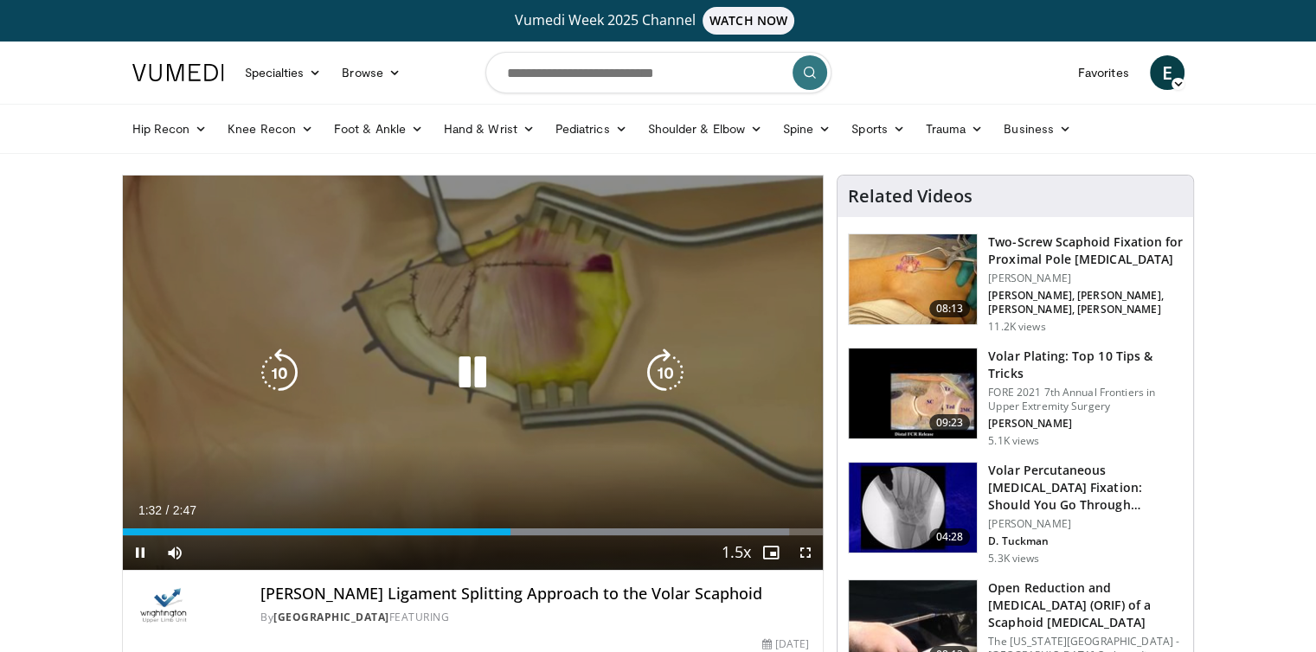
click at [169, 279] on div "10 seconds Tap to unmute" at bounding box center [473, 373] width 701 height 394
click at [228, 329] on div "10 seconds Tap to unmute" at bounding box center [473, 373] width 701 height 394
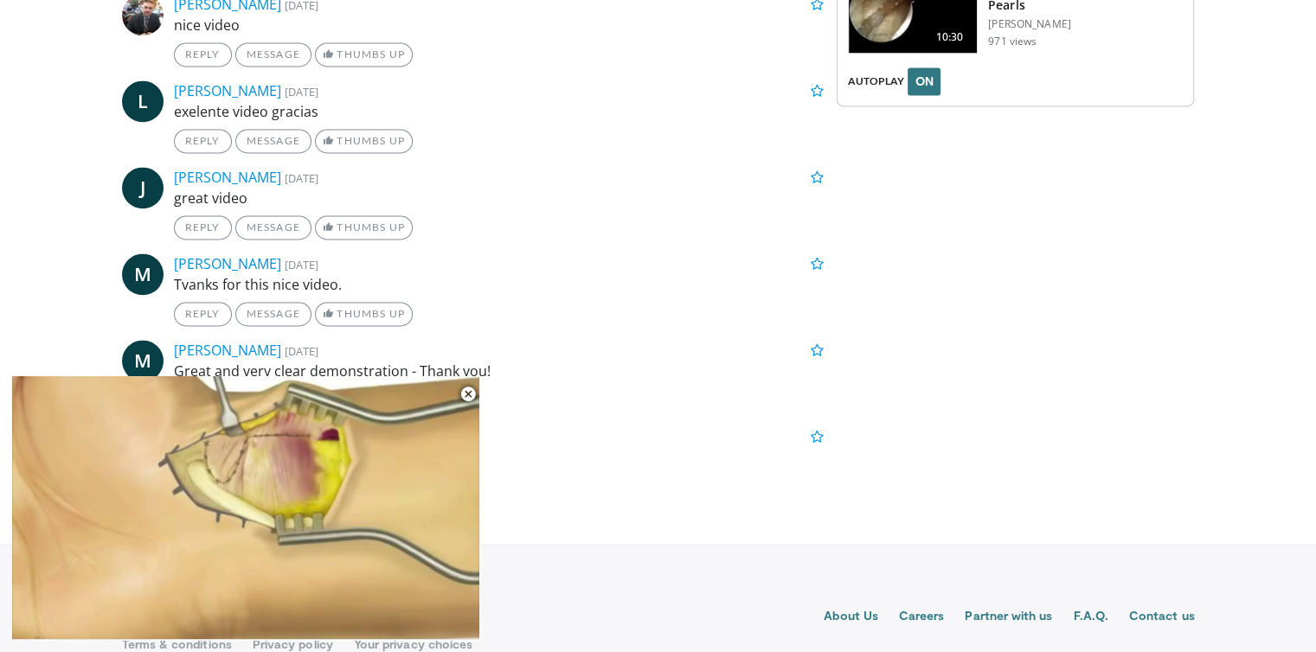
scroll to position [2433, 0]
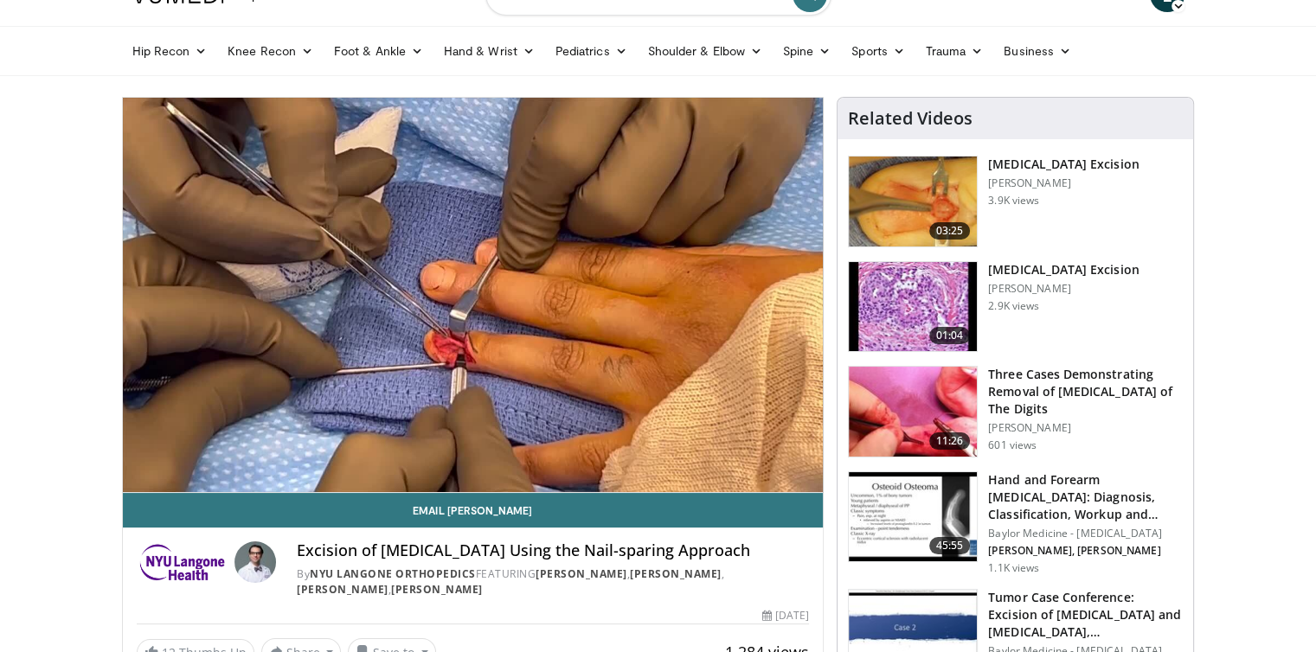
scroll to position [81, 0]
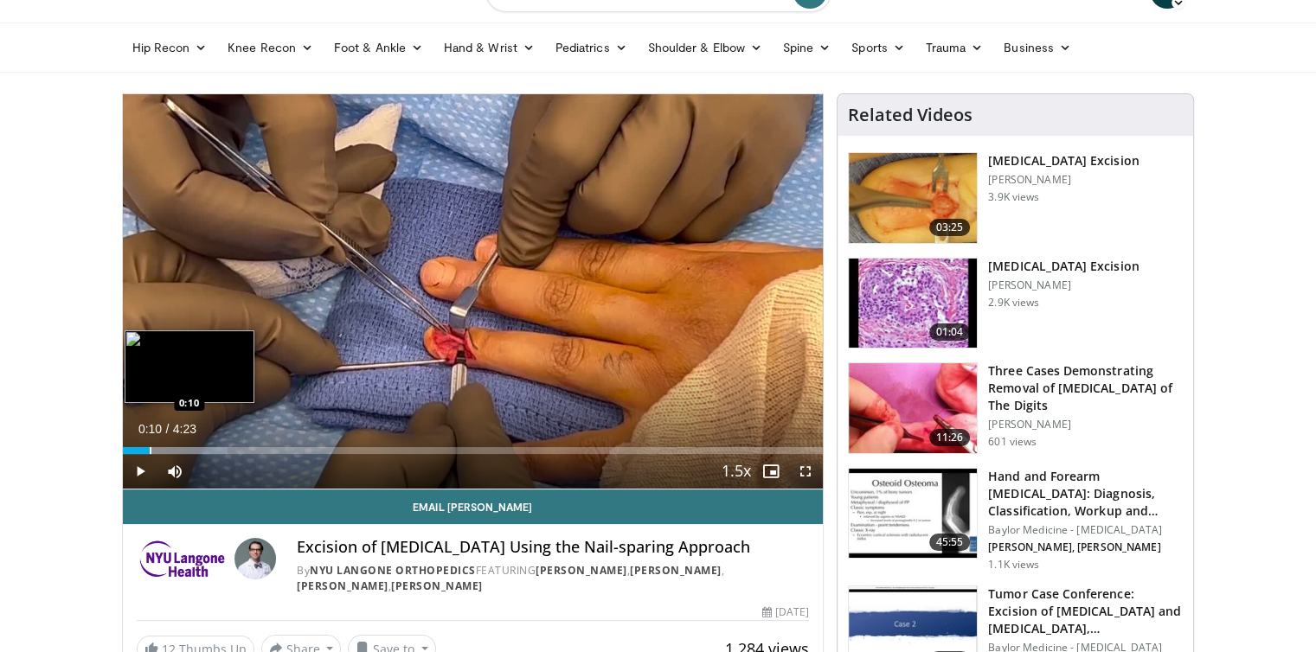
click at [150, 447] on div "Progress Bar" at bounding box center [151, 450] width 2 height 7
click at [183, 447] on div "Progress Bar" at bounding box center [184, 450] width 2 height 7
click at [210, 447] on div "Progress Bar" at bounding box center [209, 450] width 2 height 7
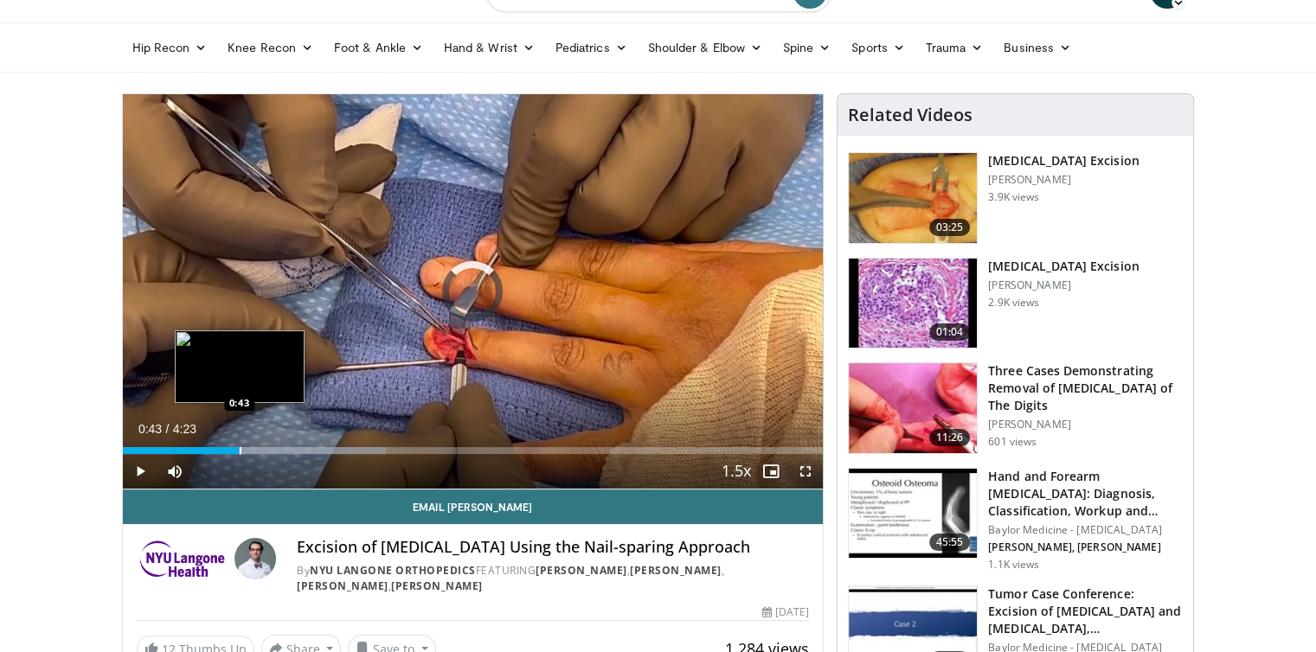
click at [240, 447] on div "Progress Bar" at bounding box center [241, 450] width 2 height 7
click at [260, 447] on div "Progress Bar" at bounding box center [260, 450] width 2 height 7
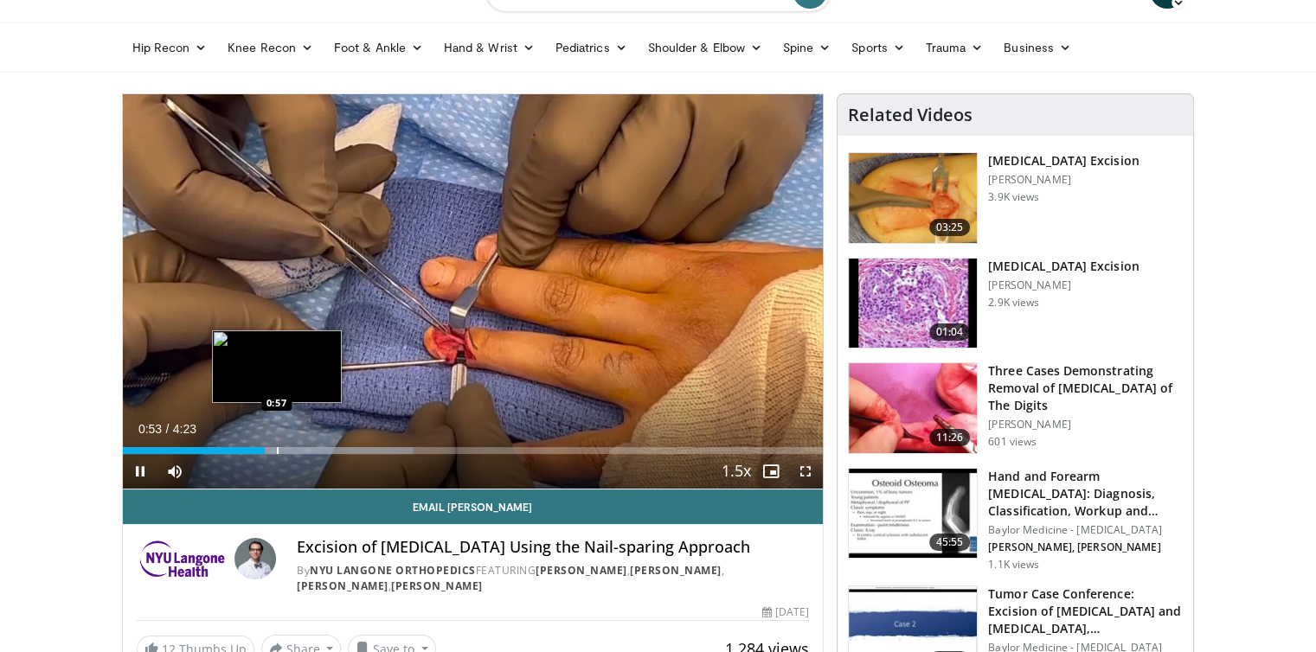
click at [277, 448] on div "Progress Bar" at bounding box center [278, 450] width 2 height 7
click at [292, 450] on div "Progress Bar" at bounding box center [293, 450] width 2 height 7
click at [284, 450] on div "1:06" at bounding box center [211, 450] width 176 height 7
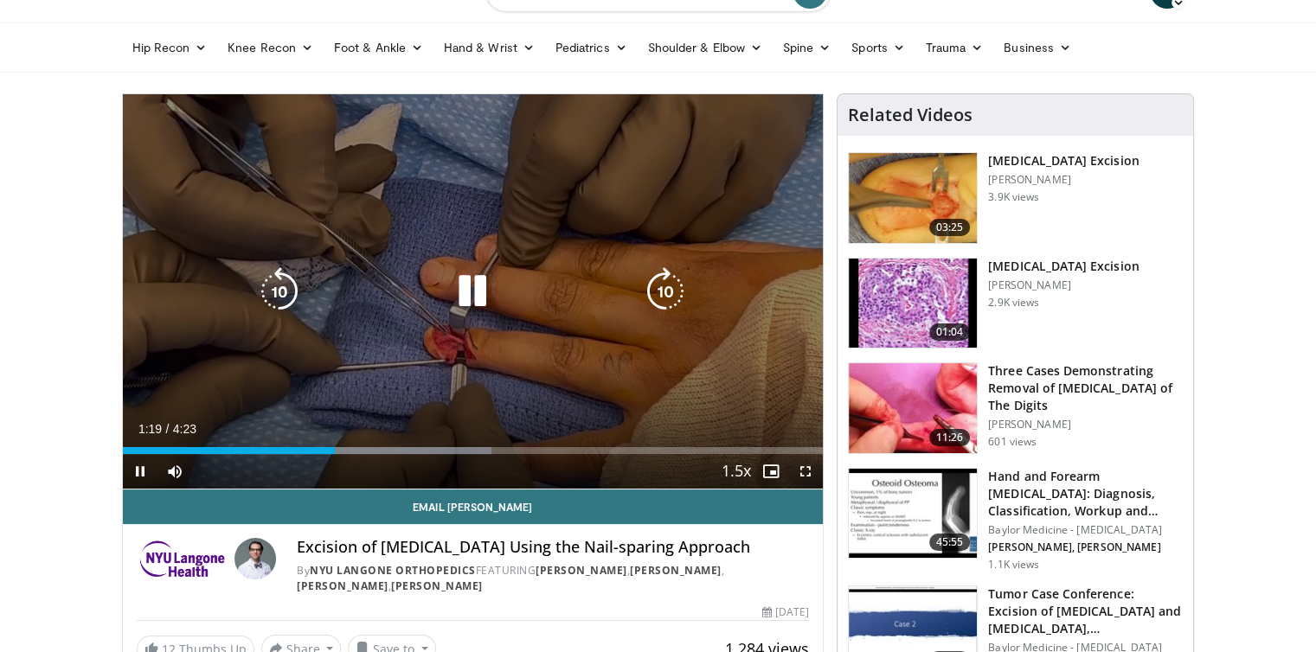
click at [201, 198] on div "10 seconds Tap to unmute" at bounding box center [473, 291] width 701 height 394
click at [469, 296] on icon "Video Player" at bounding box center [472, 291] width 48 height 48
click at [183, 219] on div "10 seconds Tap to unmute" at bounding box center [473, 291] width 701 height 394
click at [500, 383] on div "10 seconds Tap to unmute" at bounding box center [473, 291] width 701 height 394
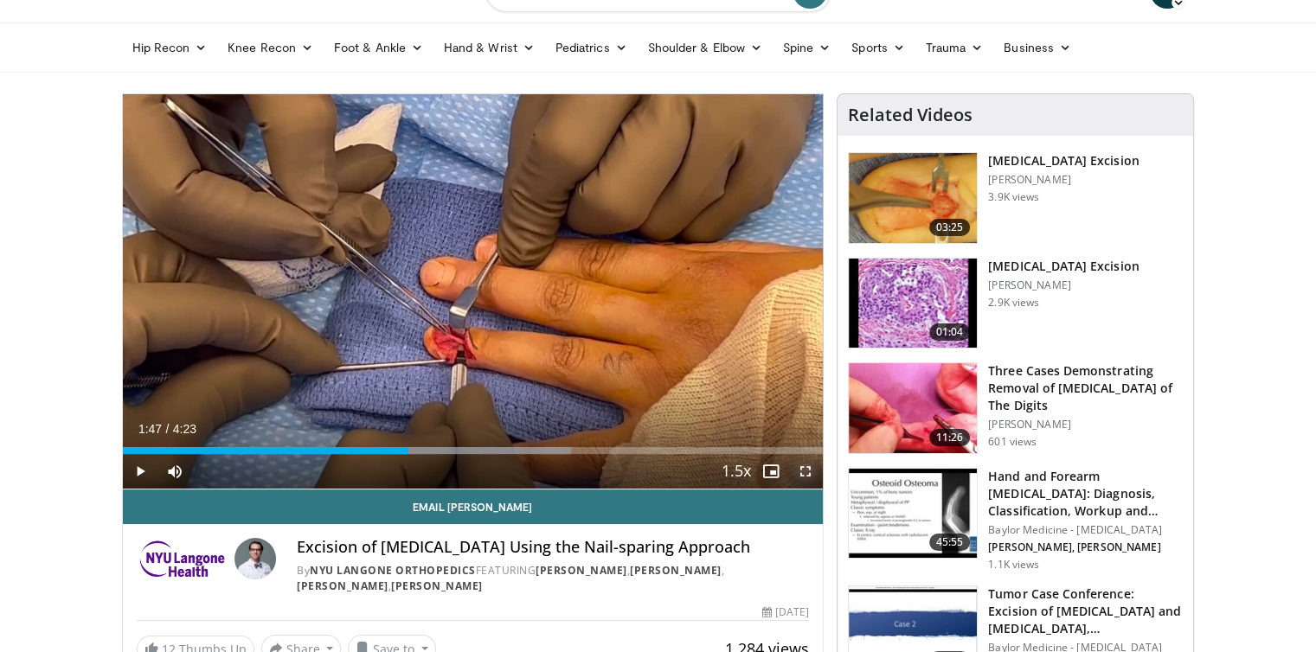
click at [806, 471] on span "Video Player" at bounding box center [805, 471] width 35 height 35
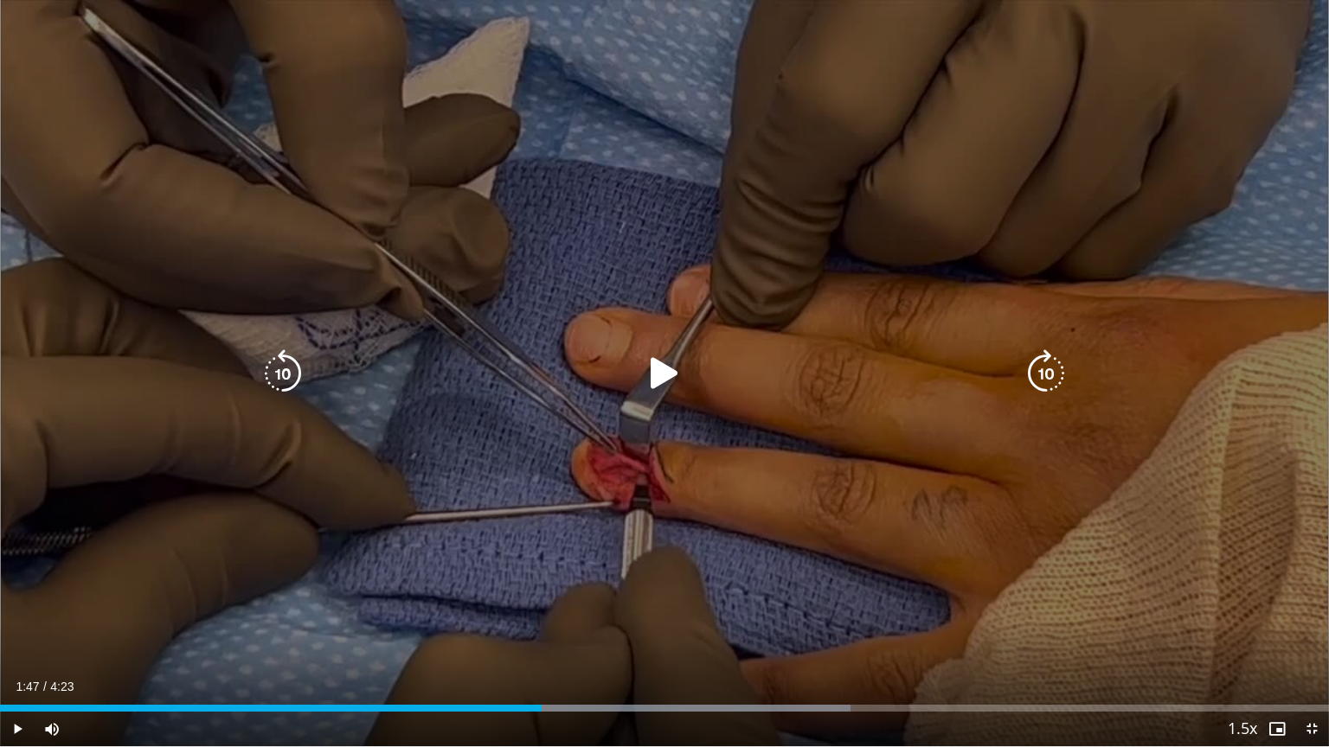
click at [922, 523] on div "10 seconds Tap to unmute" at bounding box center [664, 373] width 1329 height 747
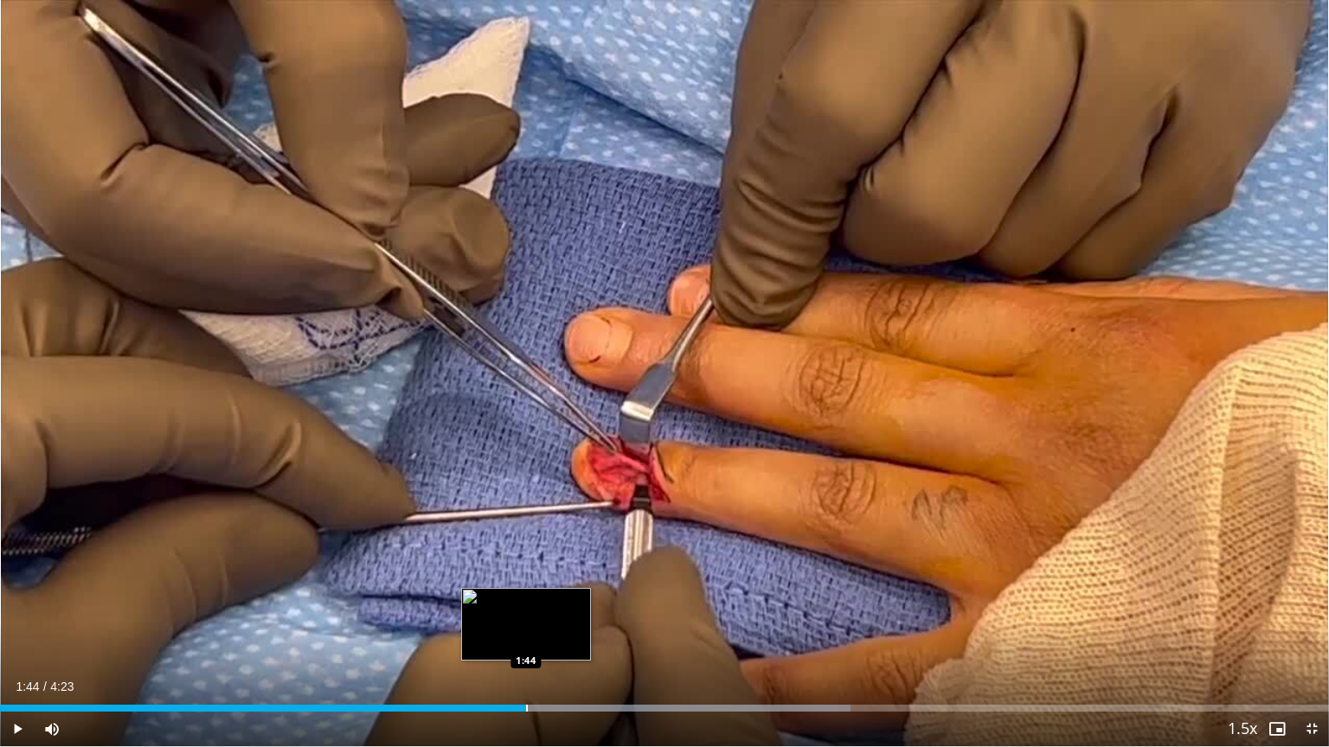
click at [526, 651] on div "Progress Bar" at bounding box center [527, 708] width 2 height 7
click at [481, 651] on div "Loaded : 64.02% 1:44 1:35" at bounding box center [664, 703] width 1329 height 16
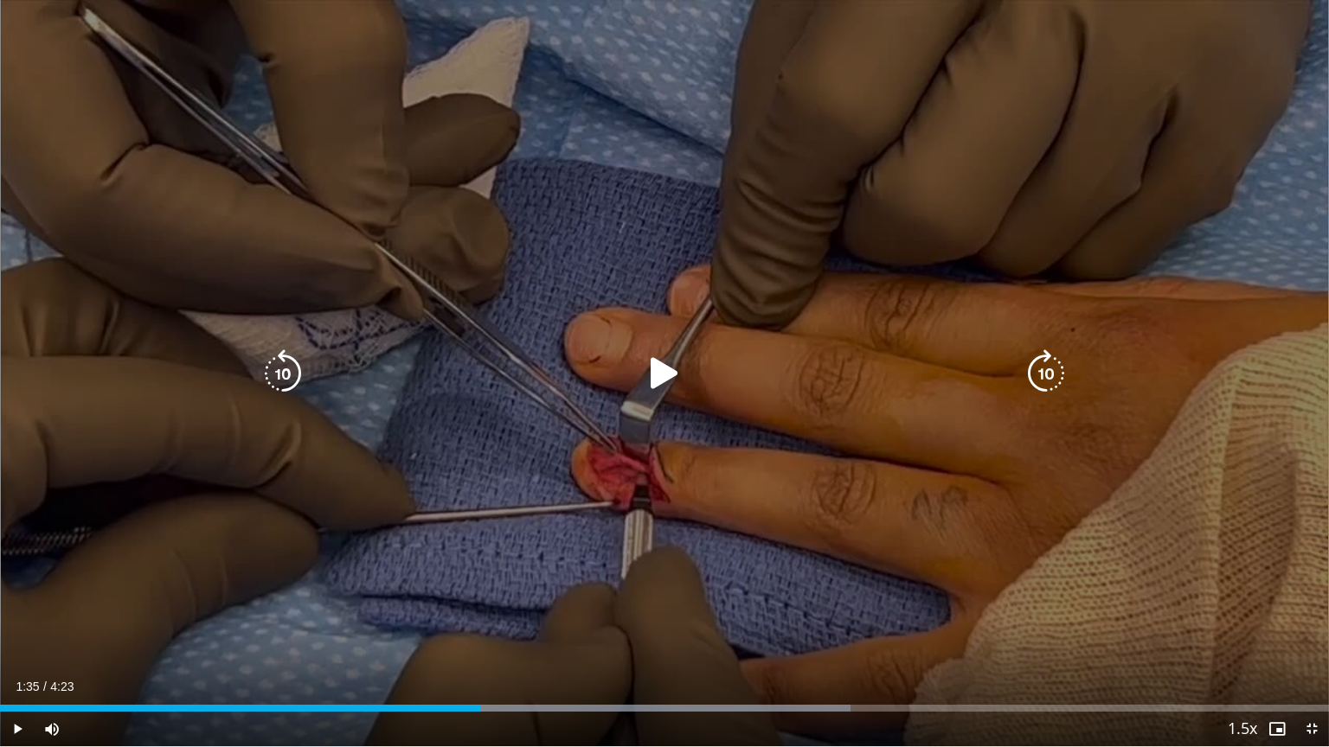
click at [379, 578] on div "10 seconds Tap to unmute" at bounding box center [664, 373] width 1329 height 747
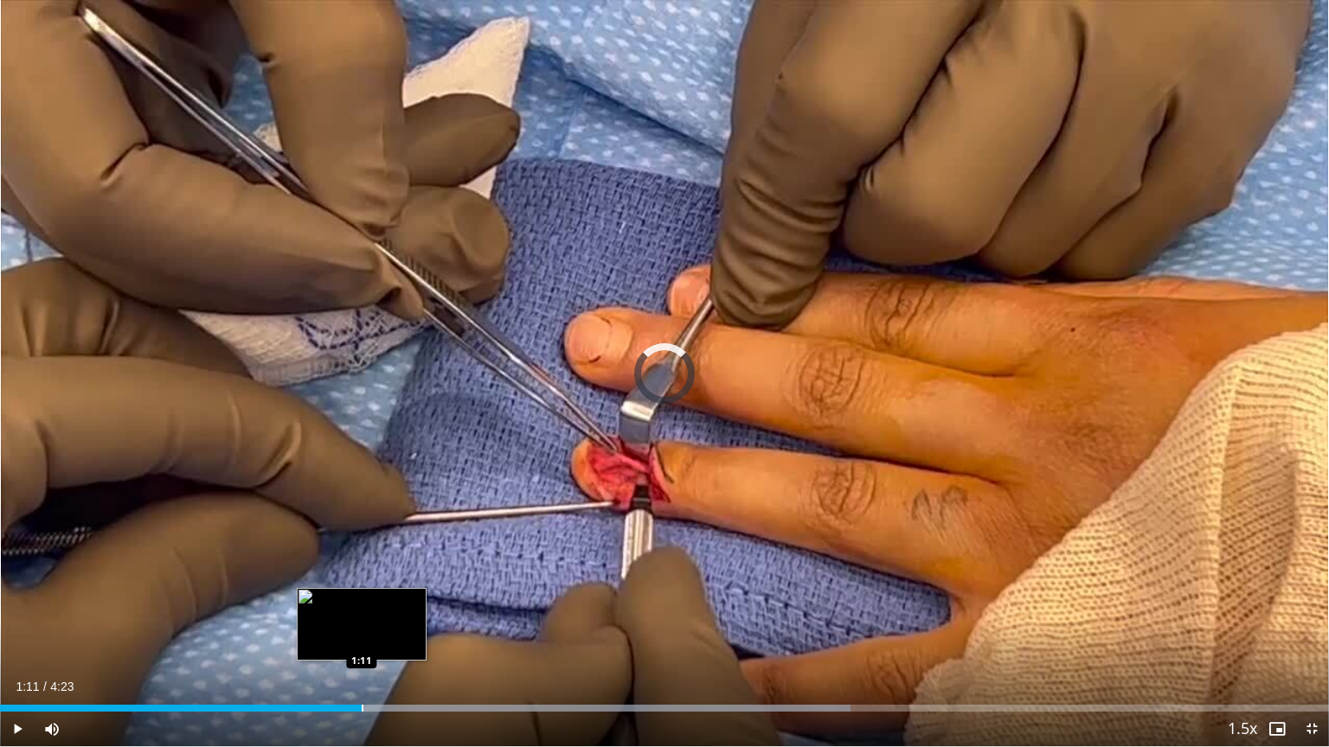
click at [362, 651] on div "Progress Bar" at bounding box center [363, 708] width 2 height 7
click at [332, 651] on div "Loaded : 52.71% 1:05 1:06" at bounding box center [664, 708] width 1329 height 7
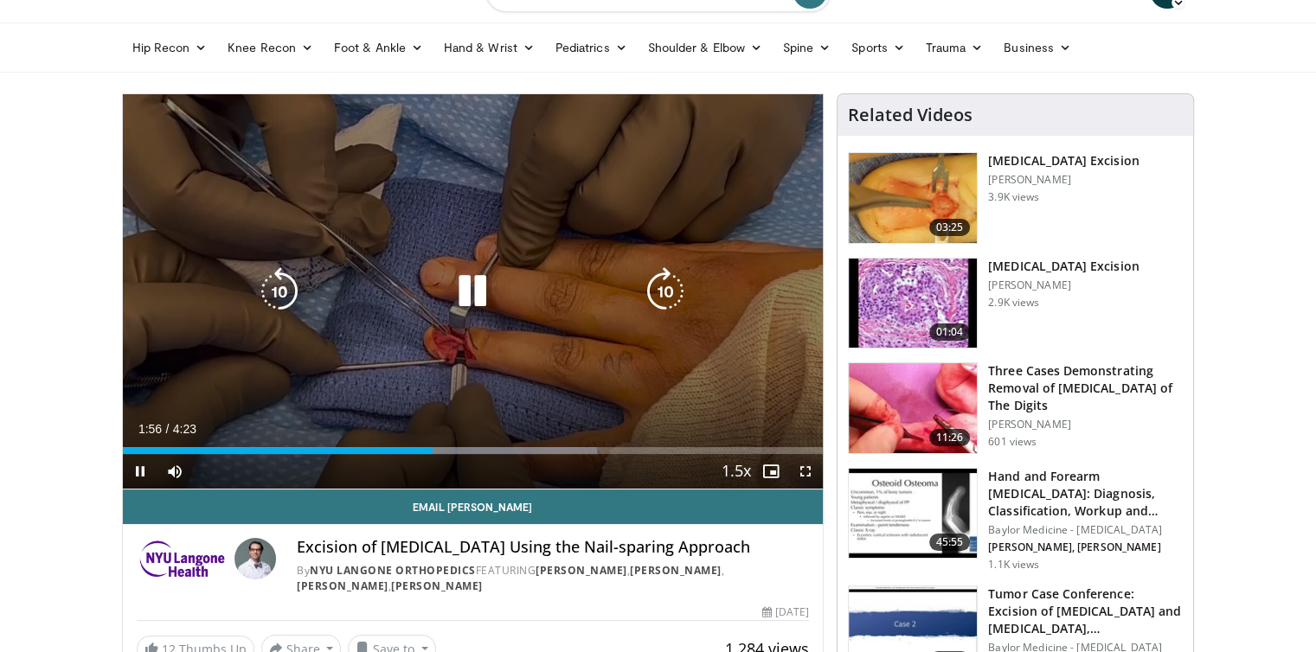
click at [197, 323] on div "10 seconds Tap to unmute" at bounding box center [473, 291] width 701 height 394
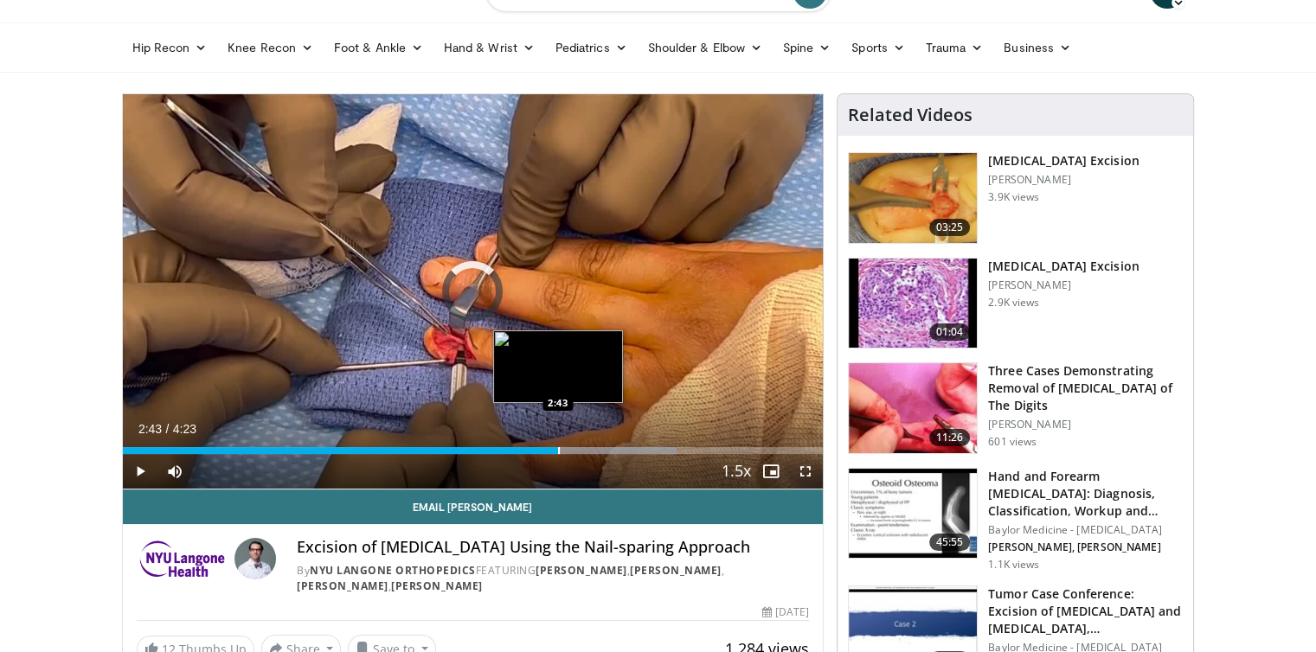
click at [558, 447] on div "Progress Bar" at bounding box center [559, 450] width 2 height 7
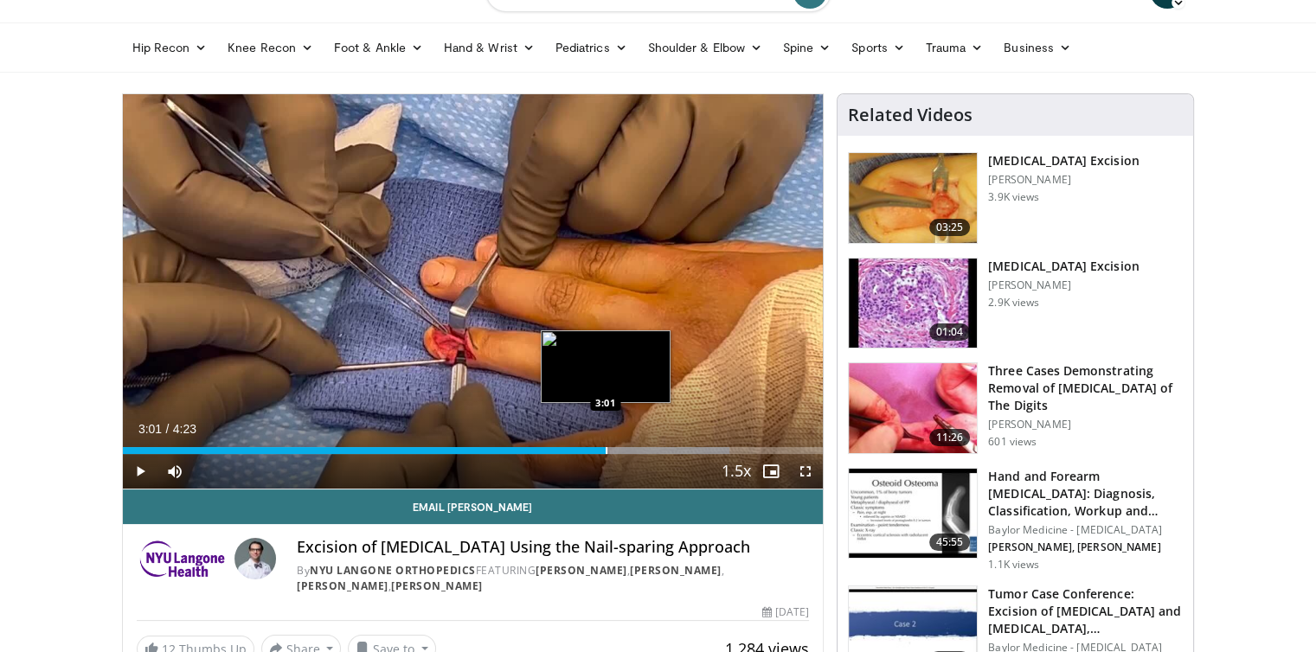
click at [606, 447] on div "Progress Bar" at bounding box center [607, 450] width 2 height 7
click at [644, 447] on div "Progress Bar" at bounding box center [645, 450] width 2 height 7
click at [633, 451] on div "Progress Bar" at bounding box center [634, 450] width 2 height 7
click at [603, 449] on div "Progress Bar" at bounding box center [604, 450] width 2 height 7
click at [584, 447] on div "Progress Bar" at bounding box center [585, 450] width 2 height 7
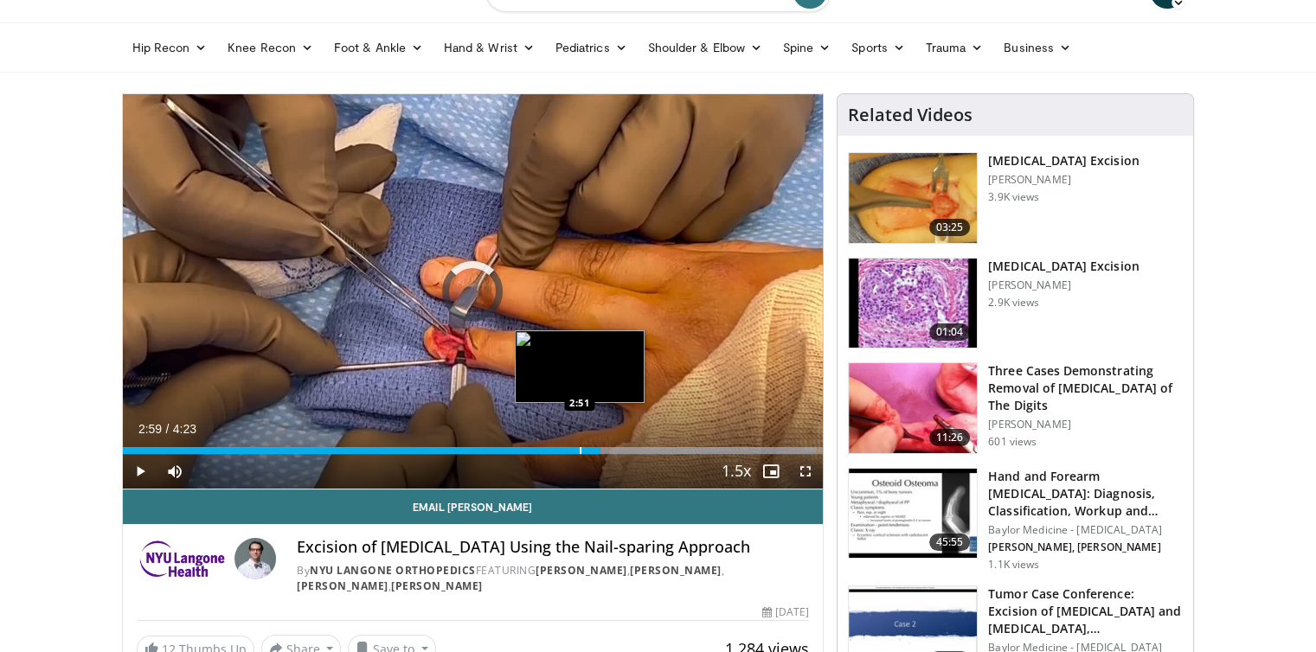
click at [578, 452] on div "2:59" at bounding box center [362, 450] width 478 height 7
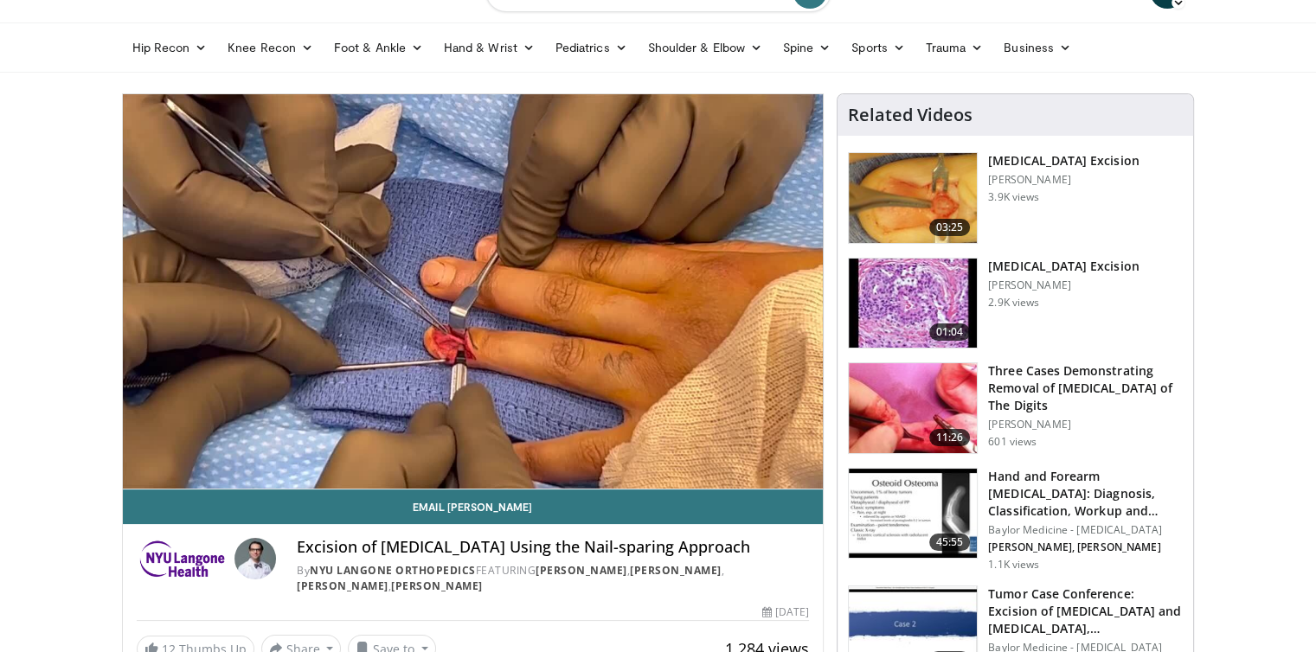
click at [567, 448] on video-js "**********" at bounding box center [473, 291] width 701 height 395
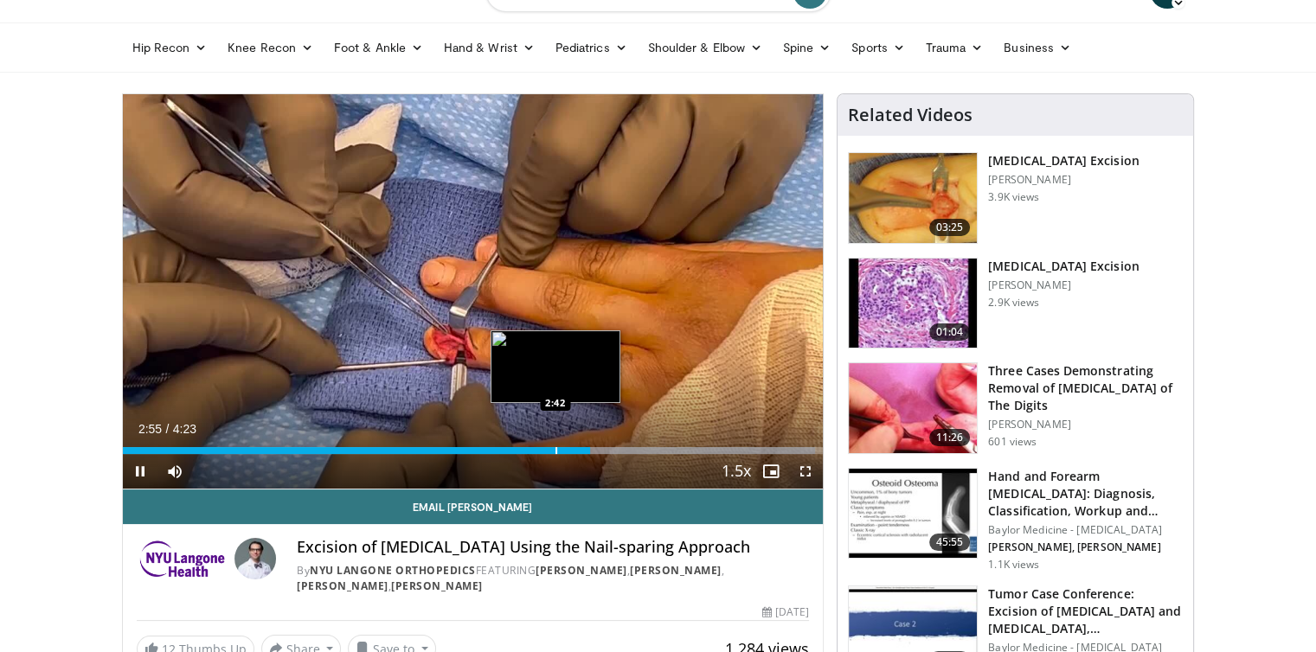
click at [554, 448] on div "2:55" at bounding box center [356, 450] width 467 height 7
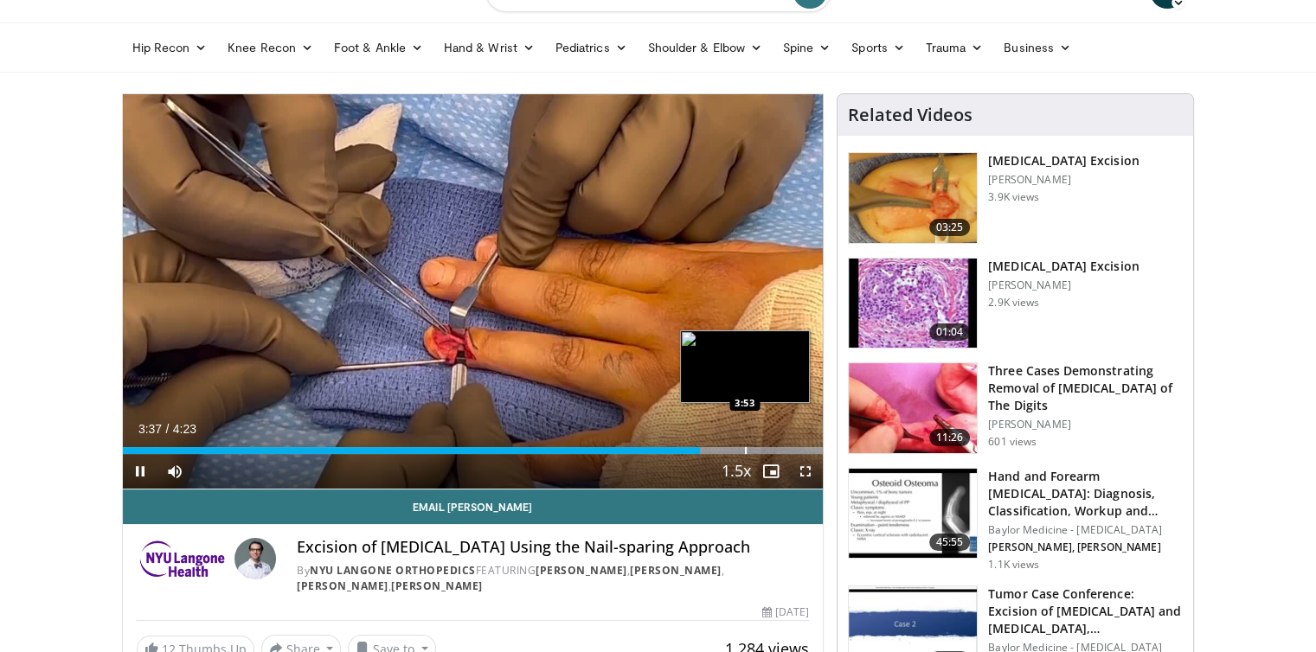
click at [745, 447] on div "Progress Bar" at bounding box center [746, 450] width 2 height 7
click at [786, 447] on div "Progress Bar" at bounding box center [787, 450] width 2 height 7
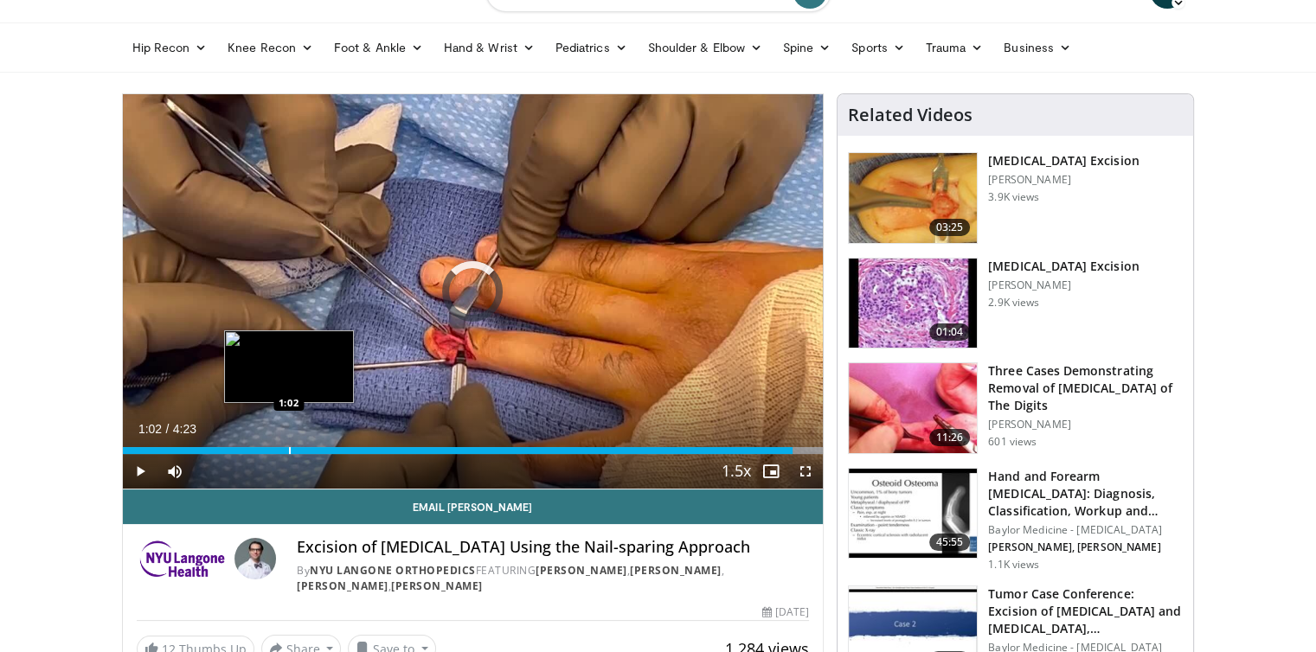
click at [287, 451] on div "4:11" at bounding box center [458, 450] width 670 height 7
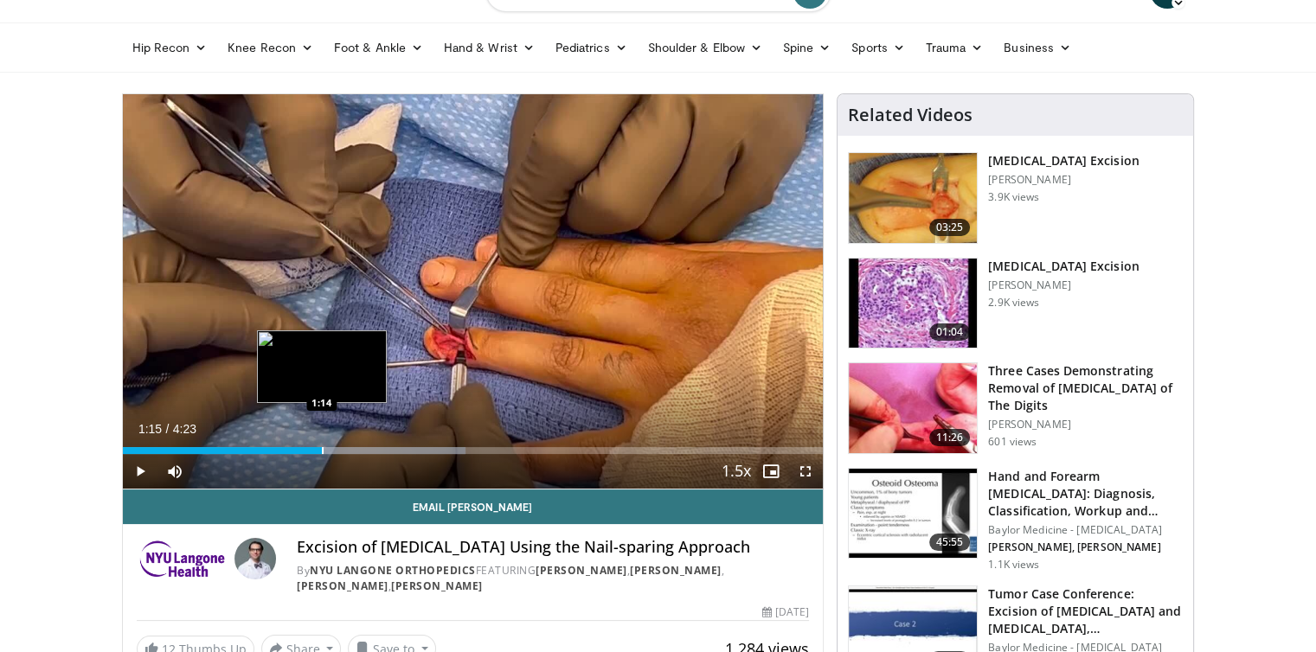
click at [322, 451] on div "Progress Bar" at bounding box center [323, 450] width 2 height 7
click at [343, 450] on div "Progress Bar" at bounding box center [344, 450] width 2 height 7
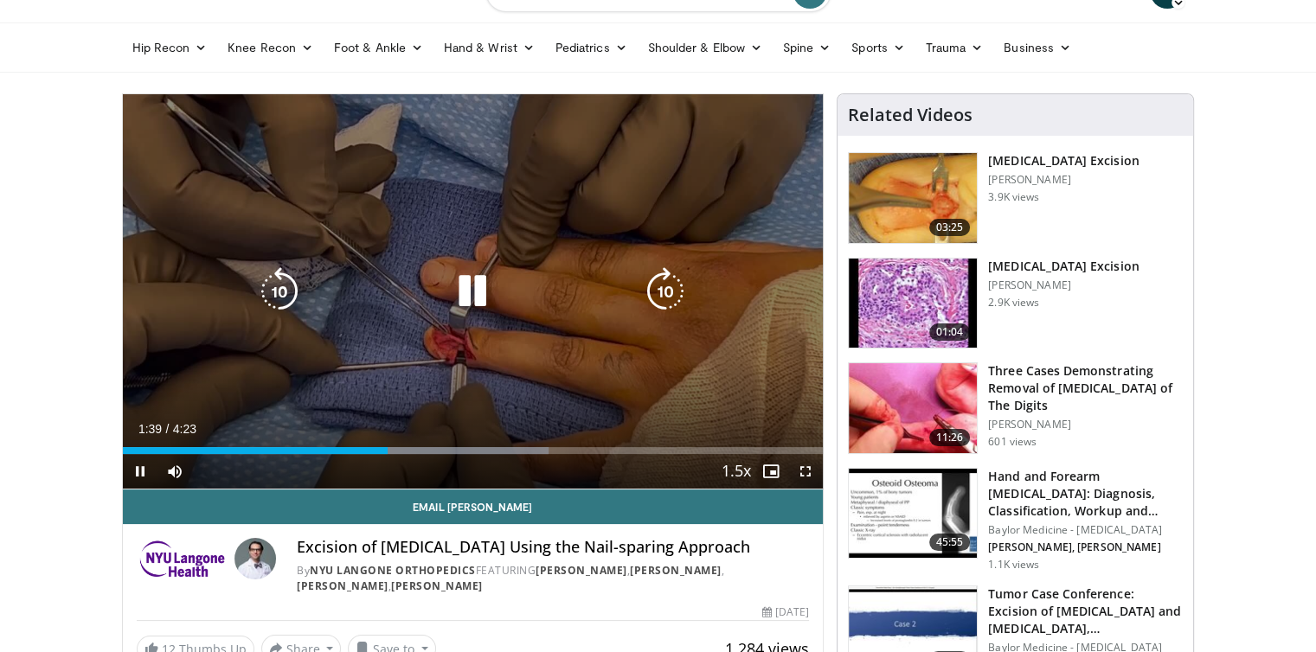
click at [460, 300] on icon "Video Player" at bounding box center [472, 291] width 48 height 48
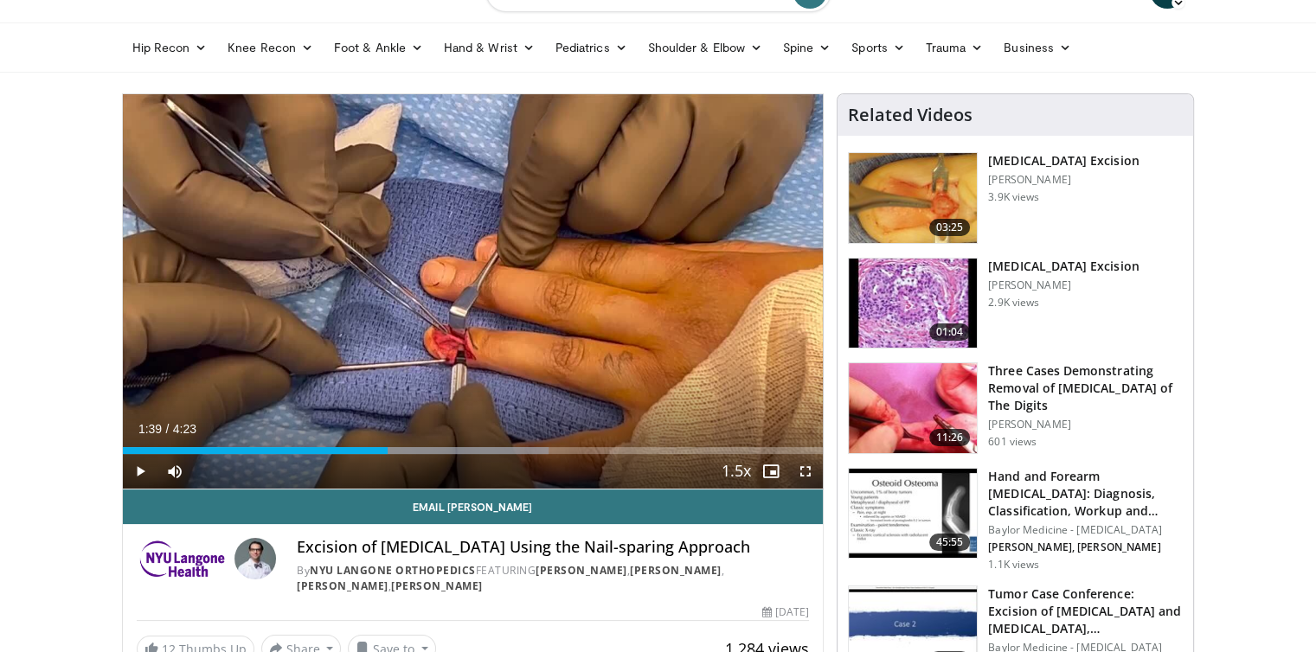
click at [1052, 157] on h3 "[MEDICAL_DATA] Excision" at bounding box center [1063, 160] width 151 height 17
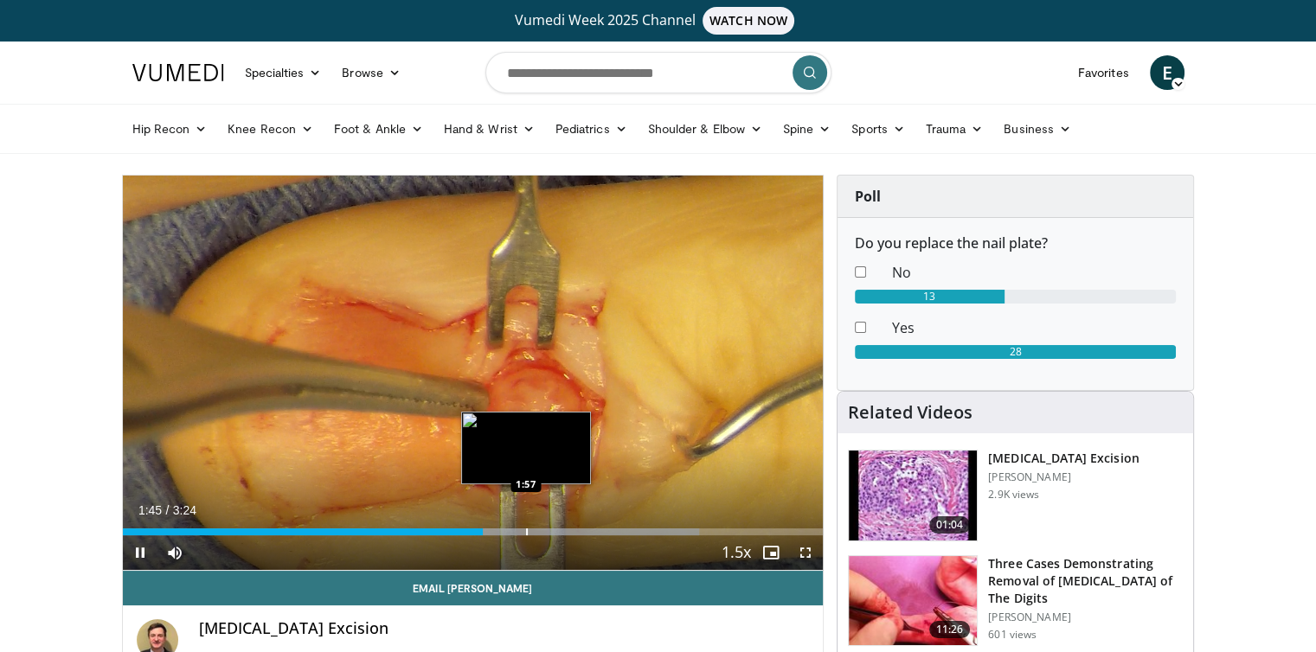
click at [526, 529] on div "Progress Bar" at bounding box center [527, 532] width 2 height 7
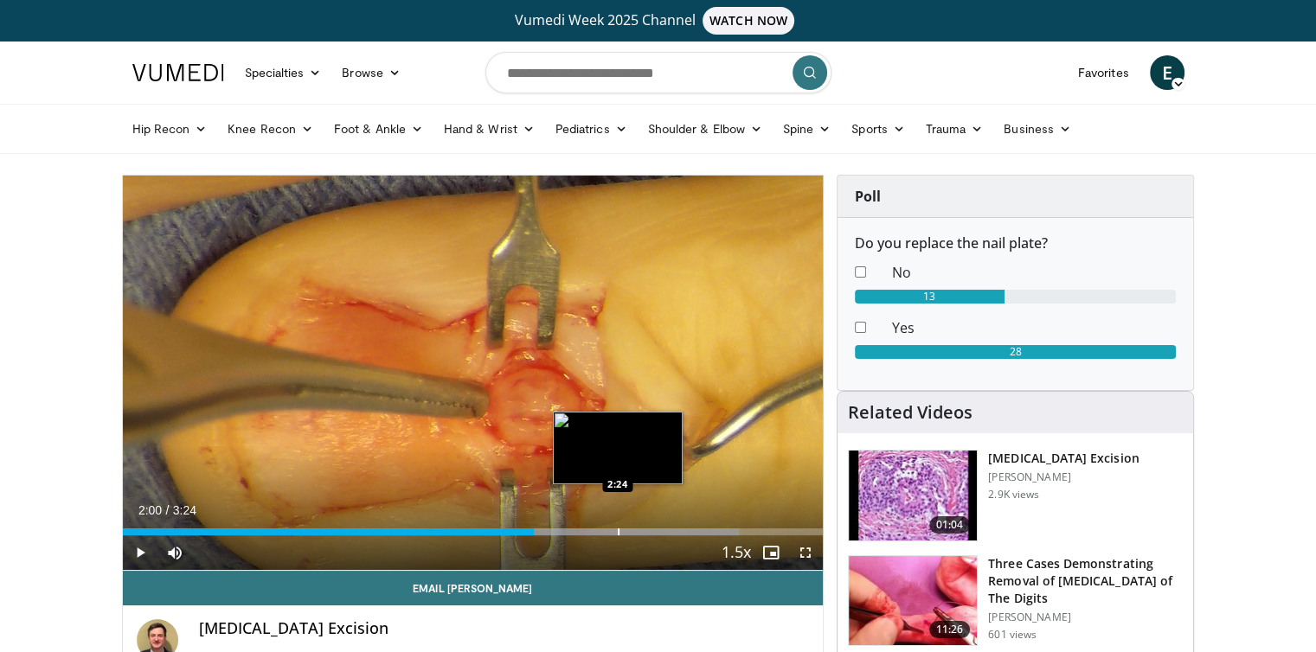
click at [617, 527] on div "Loaded : 88.01% 2:00 2:24" at bounding box center [473, 527] width 701 height 16
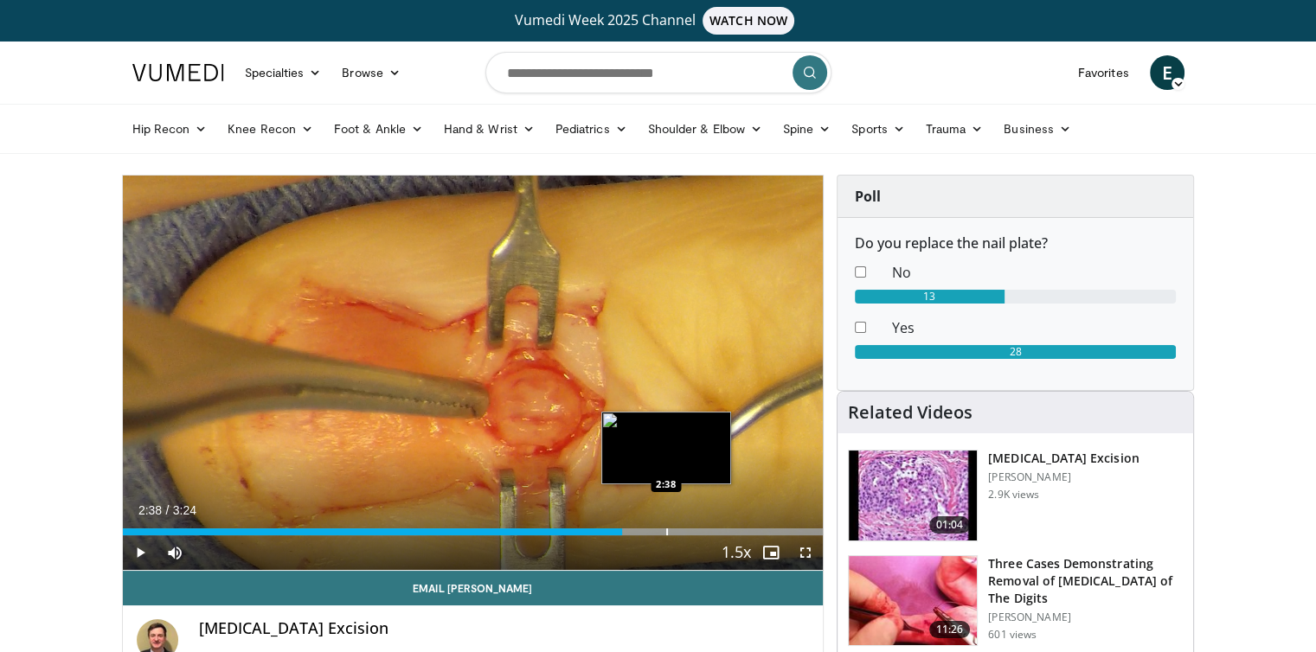
click at [666, 529] on div "Progress Bar" at bounding box center [667, 532] width 2 height 7
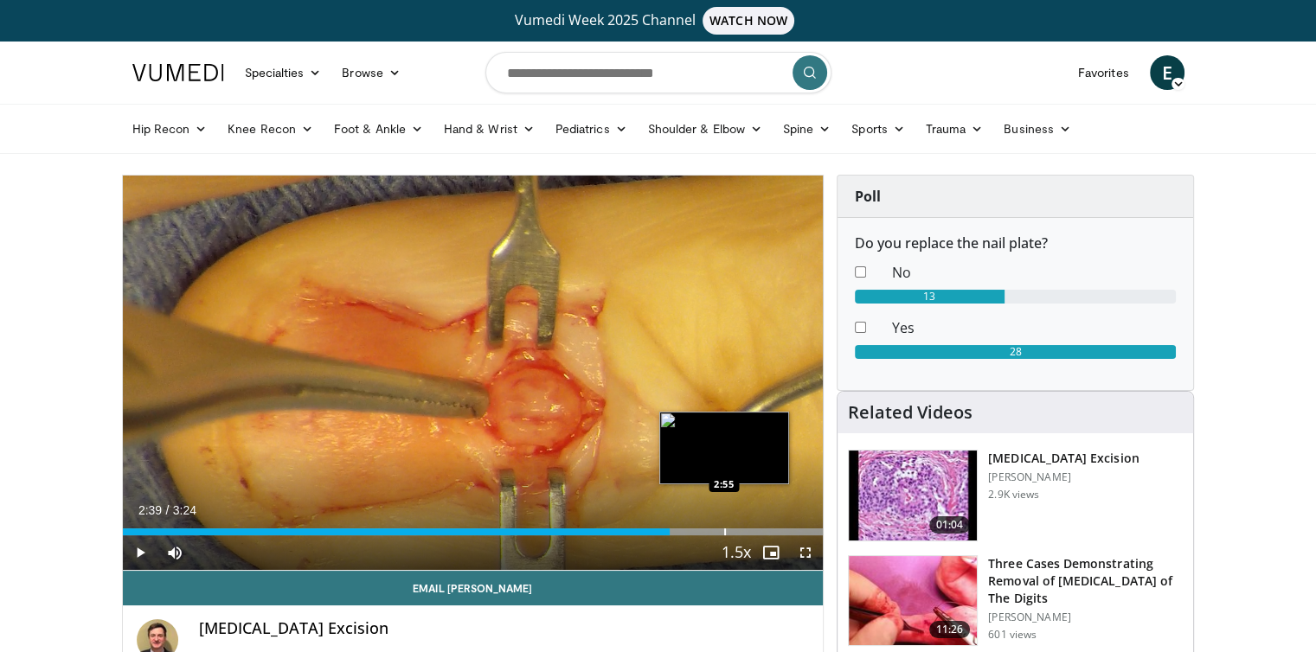
click at [724, 529] on div "Progress Bar" at bounding box center [725, 532] width 2 height 7
